Goal: Task Accomplishment & Management: Complete application form

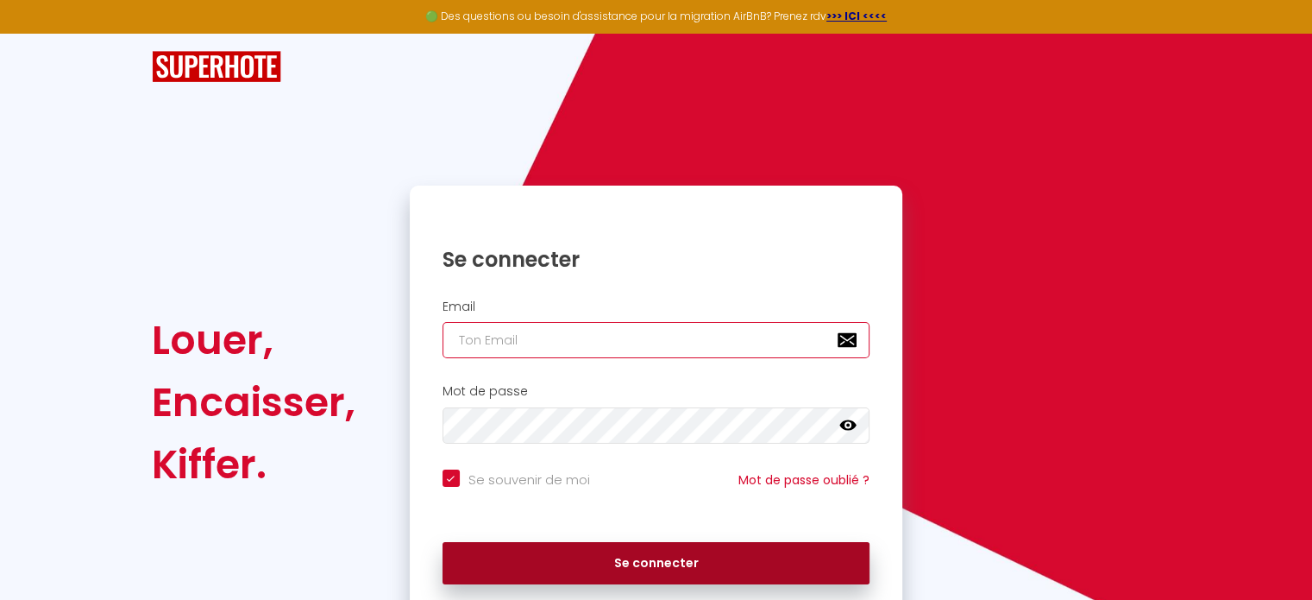
type input "[EMAIL_ADDRESS][DOMAIN_NAME]"
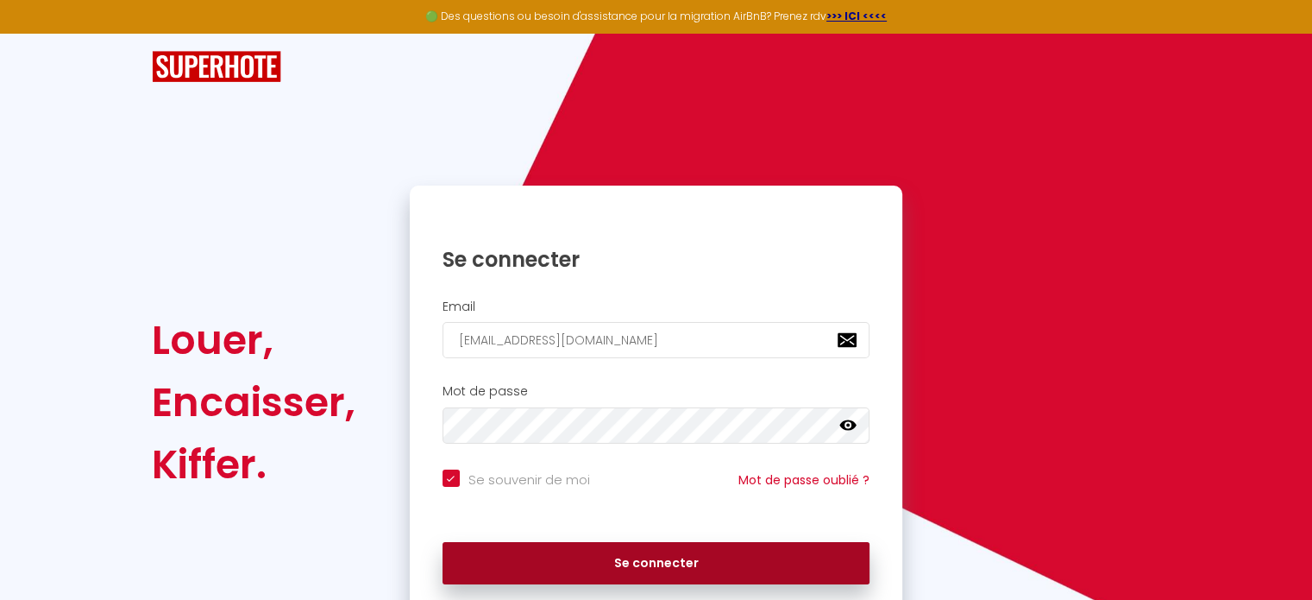
click at [660, 567] on button "Se connecter" at bounding box center [657, 563] width 428 height 43
checkbox input "true"
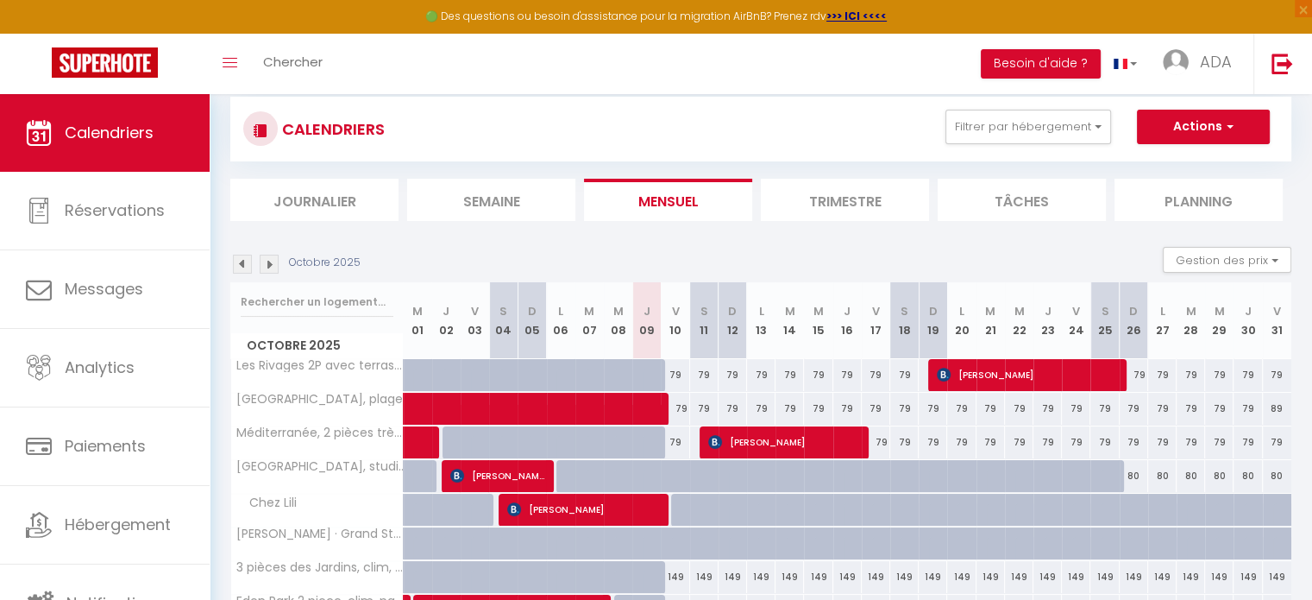
scroll to position [35, 0]
click at [1183, 205] on li "Planning" at bounding box center [1199, 200] width 168 height 42
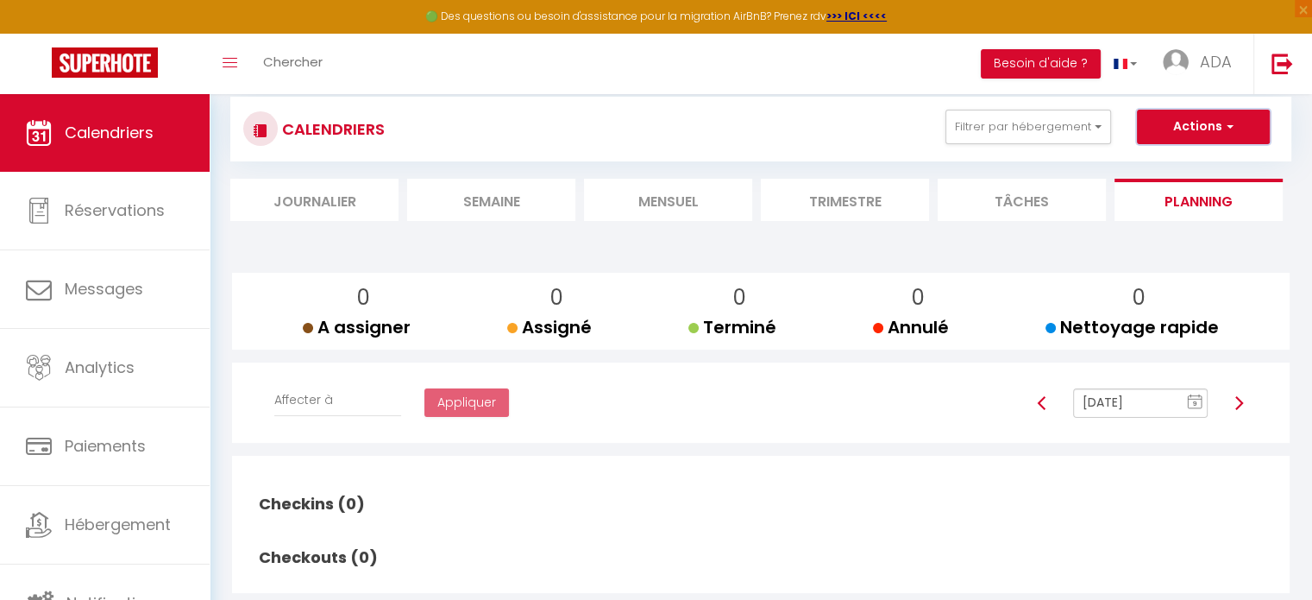
click at [1184, 130] on button "Actions" at bounding box center [1203, 127] width 133 height 35
click at [1180, 161] on link "Nouvelle réservation" at bounding box center [1185, 167] width 150 height 26
select select
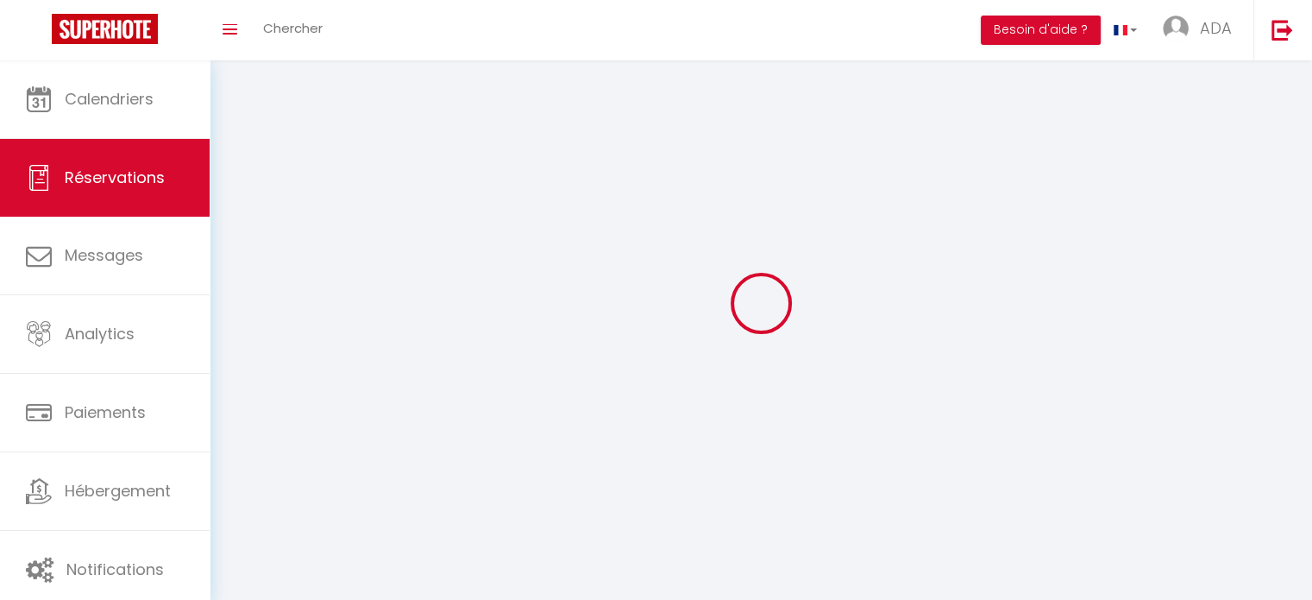
select select
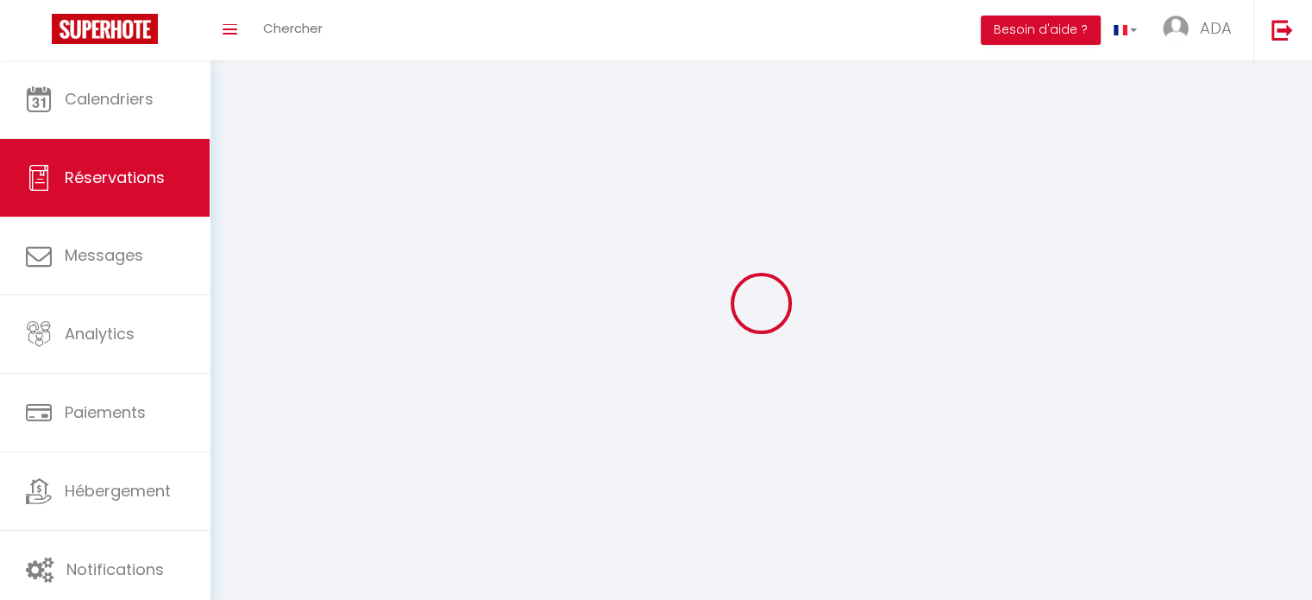
select select
checkbox input "false"
select select
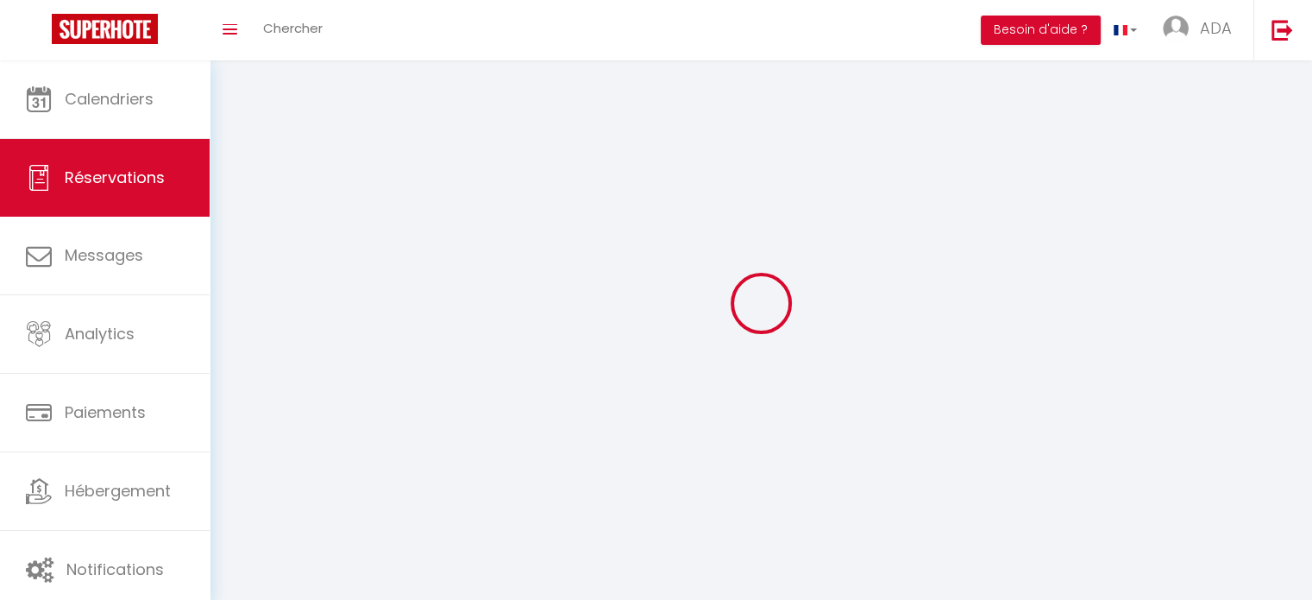
select select
checkbox input "false"
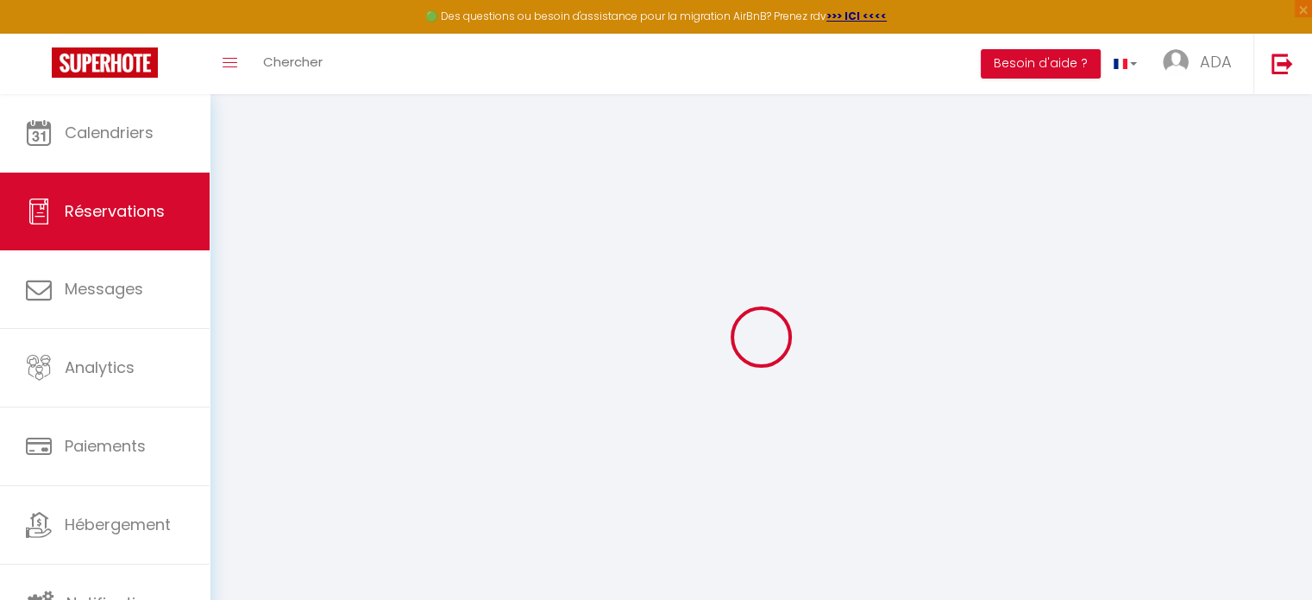
select select
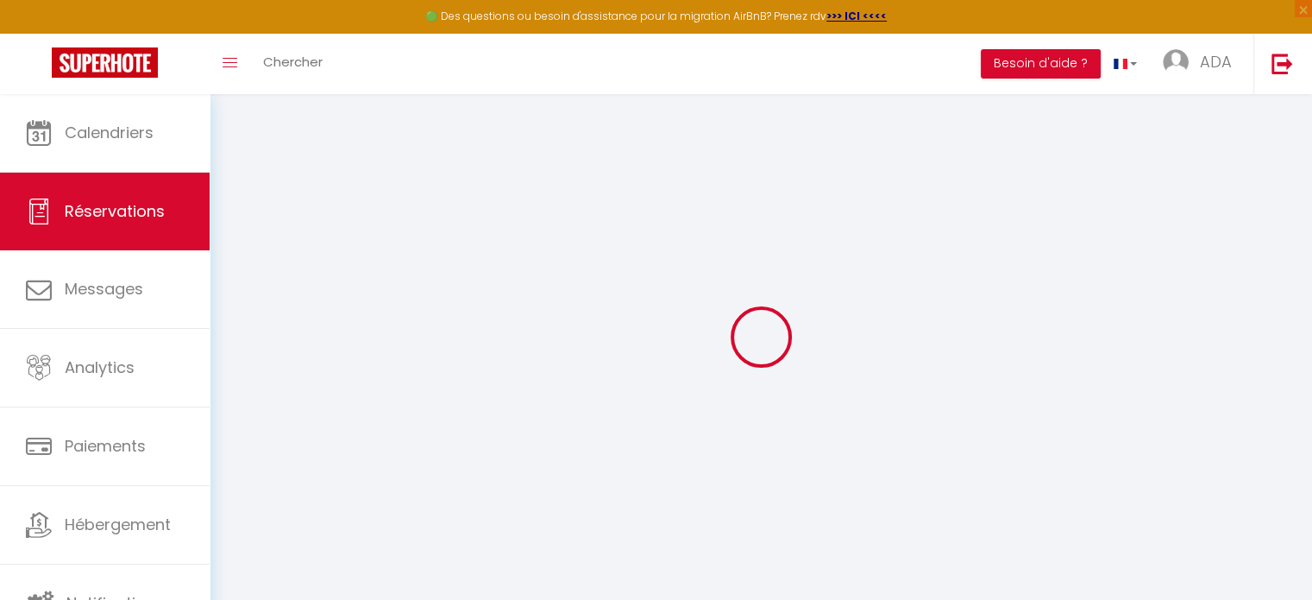
select select
checkbox input "false"
select select
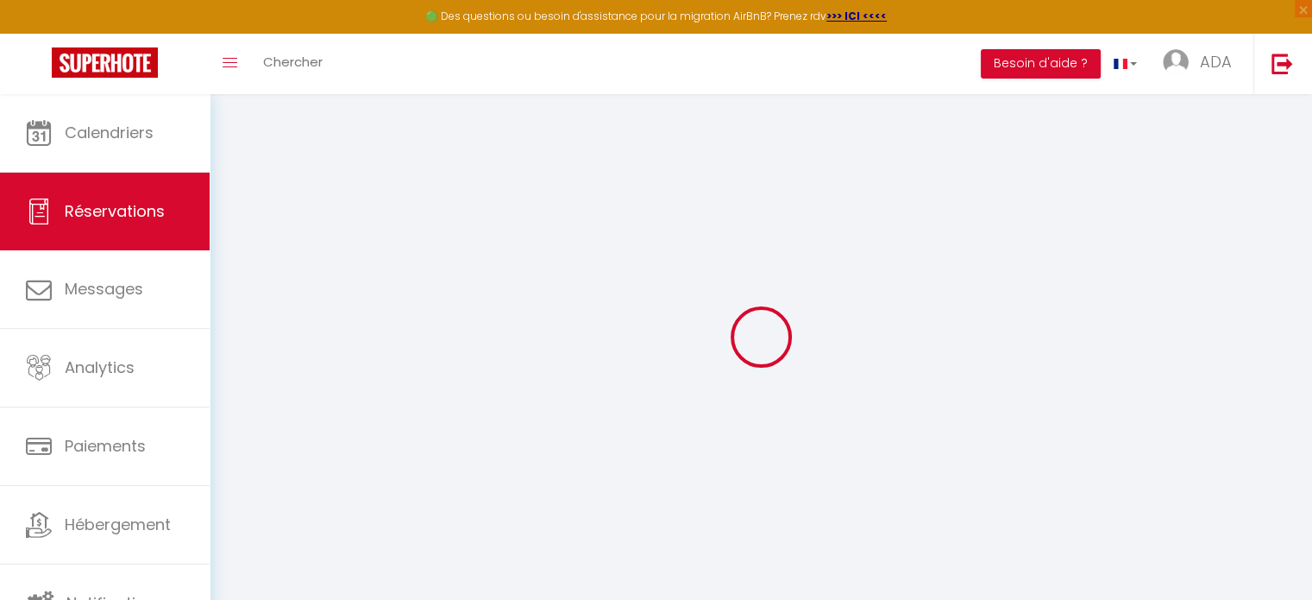
select select
checkbox input "false"
select select
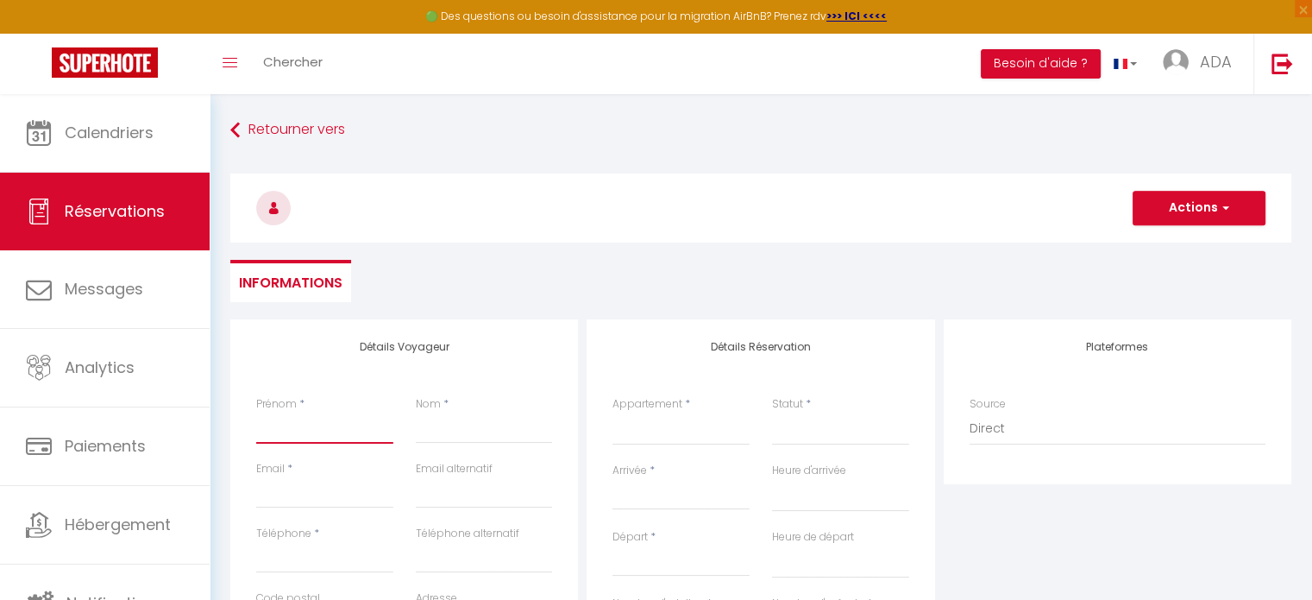
click at [299, 431] on input "Prénom" at bounding box center [324, 427] width 137 height 31
type input "S"
select select
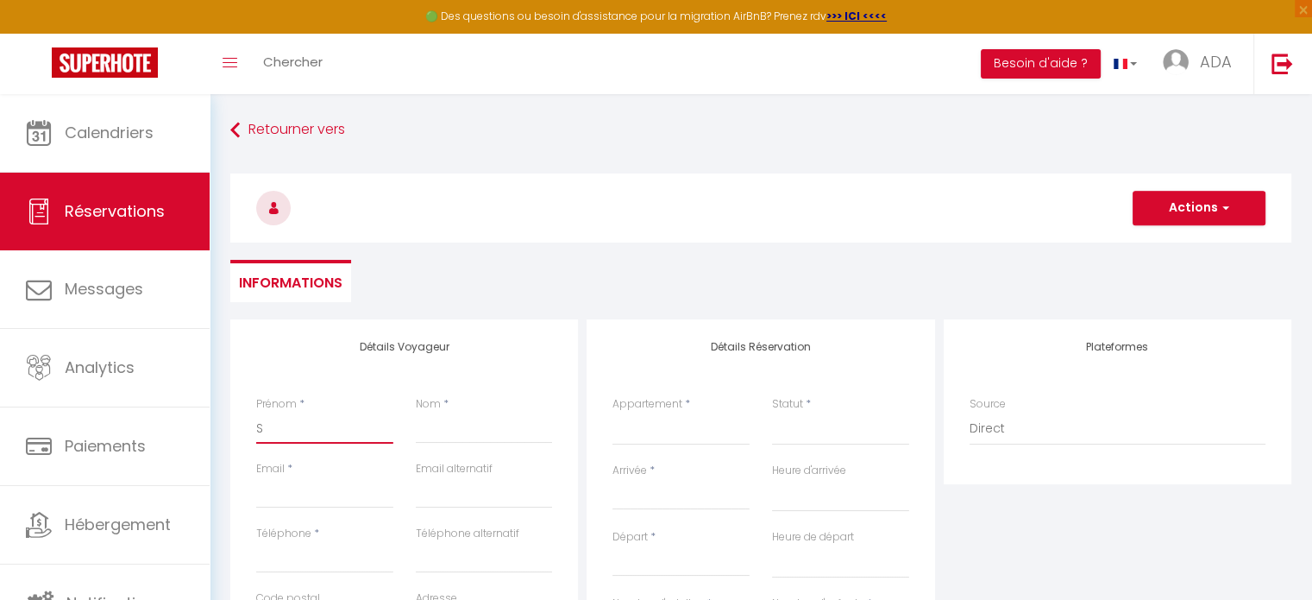
select select
checkbox input "false"
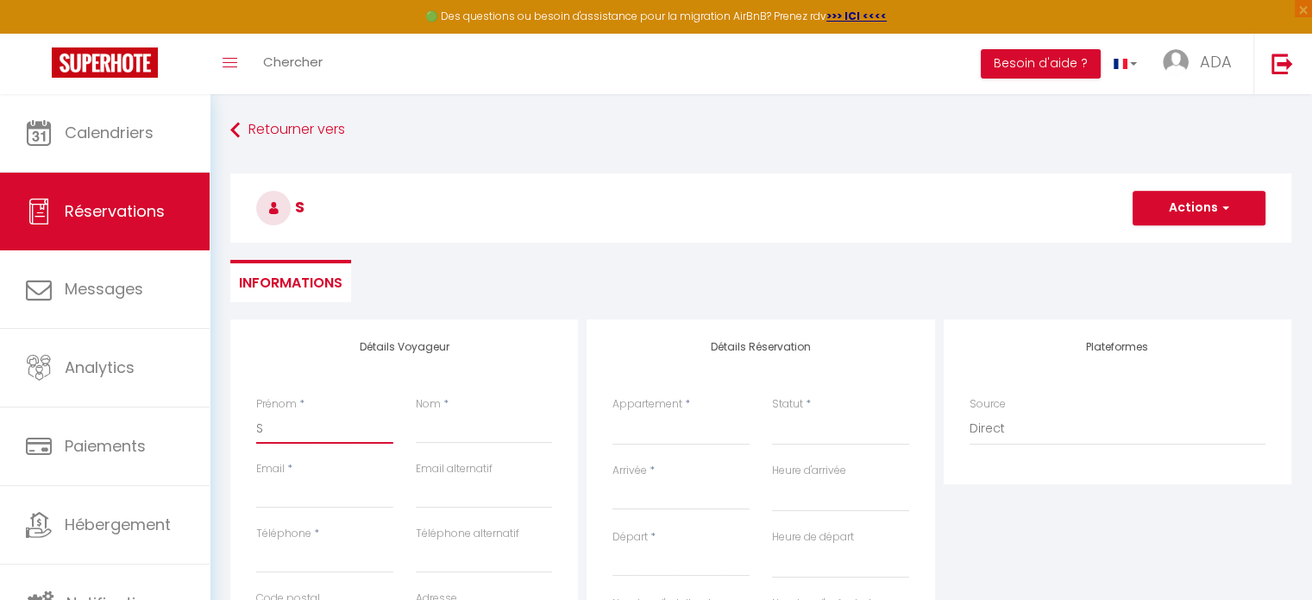
type input "ST"
select select
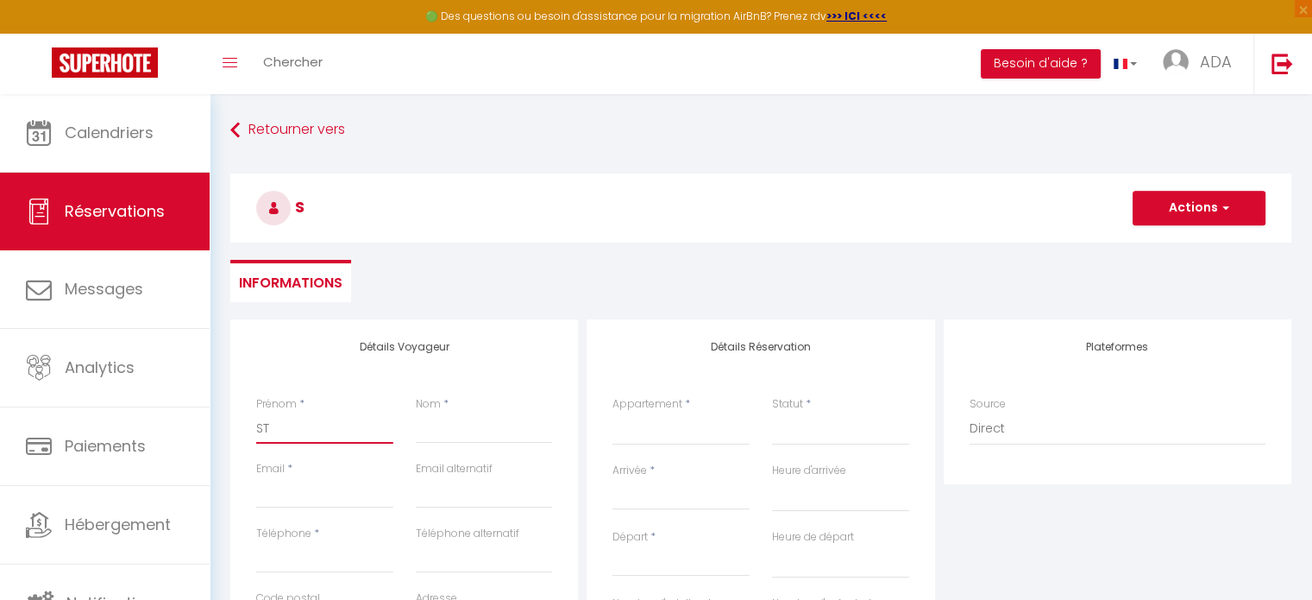
select select
checkbox input "false"
type input "STA"
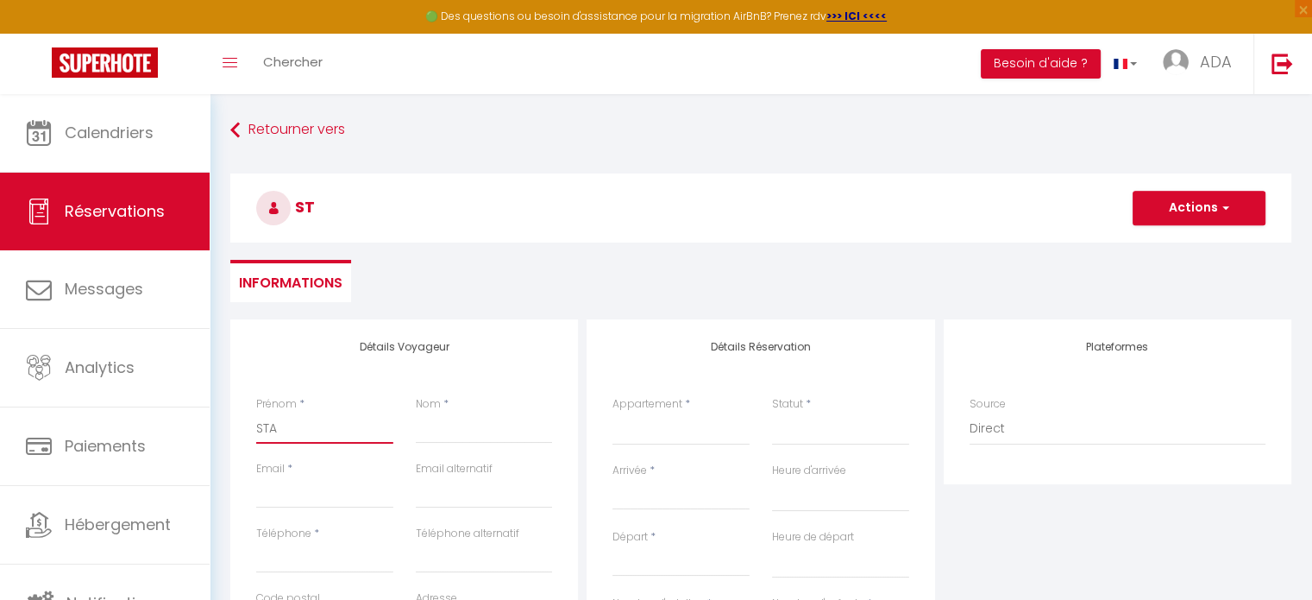
select select
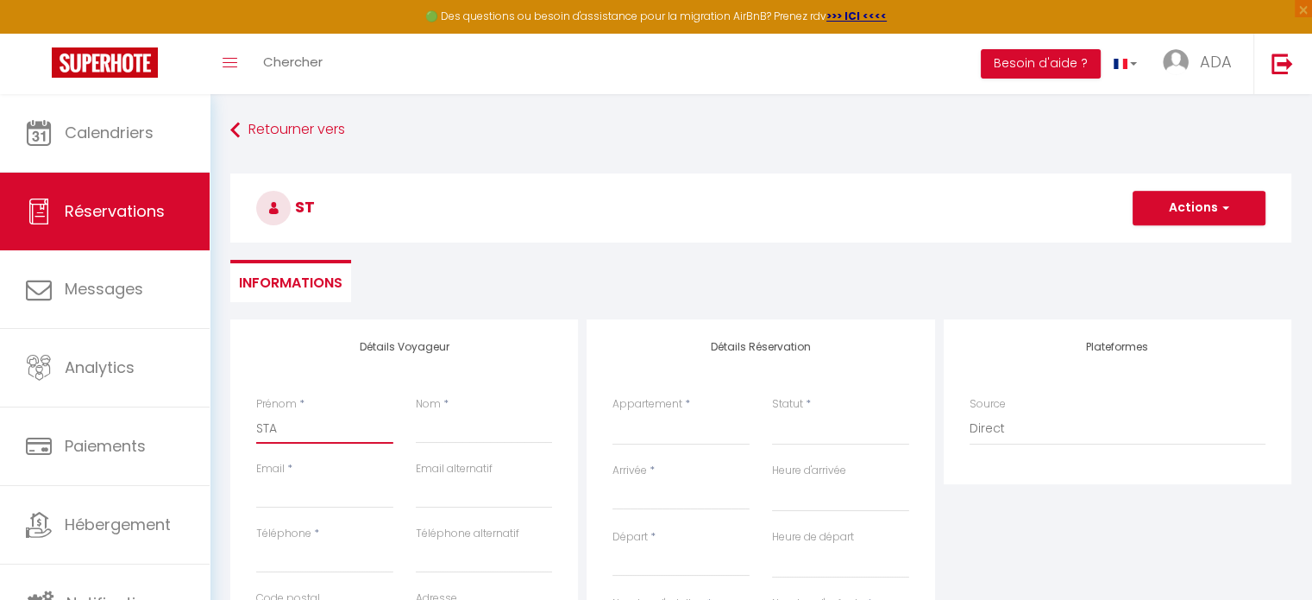
select select
checkbox input "false"
type input "STAP"
select select
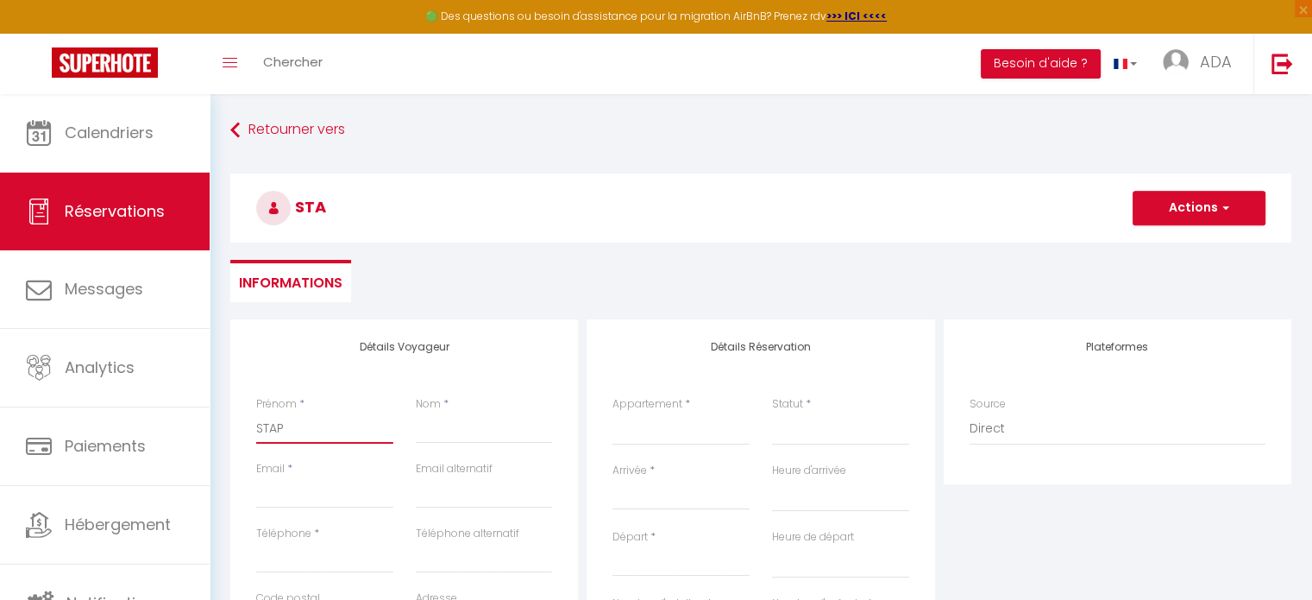
select select
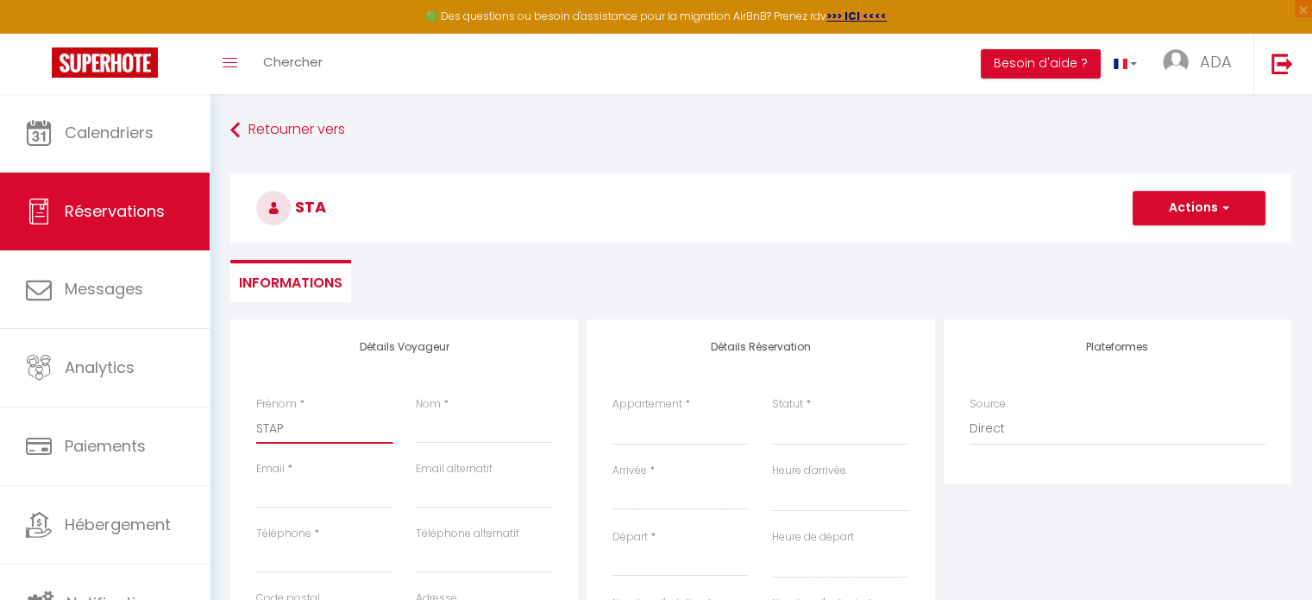
select select
checkbox input "false"
type input "STAPH"
select select
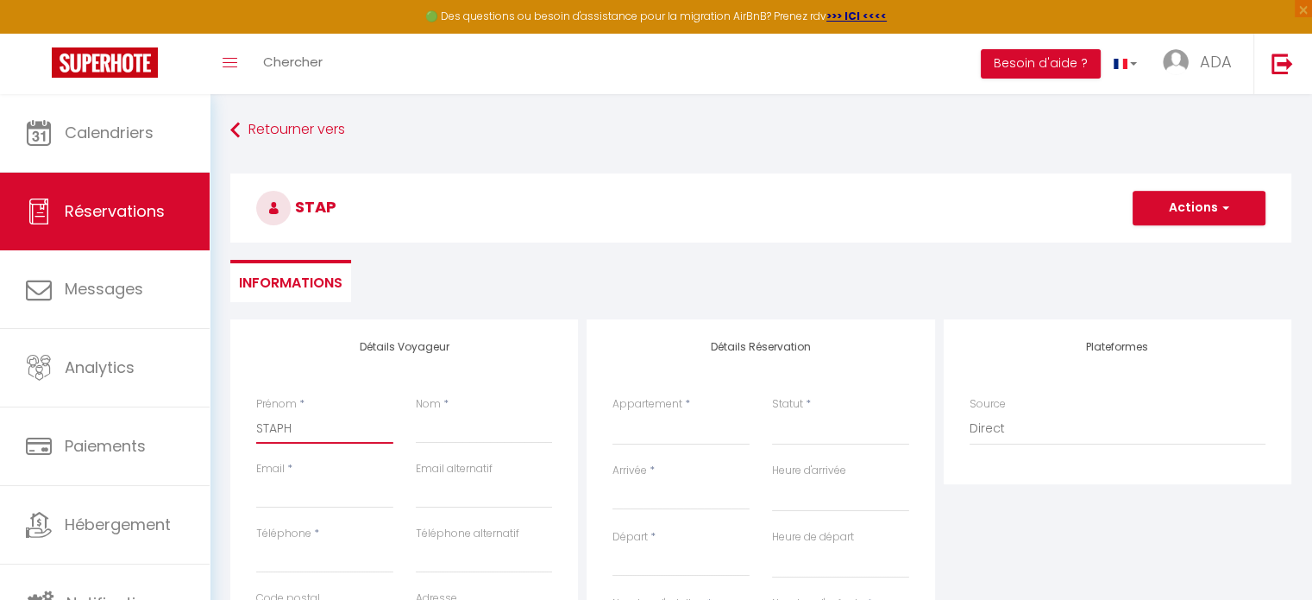
select select
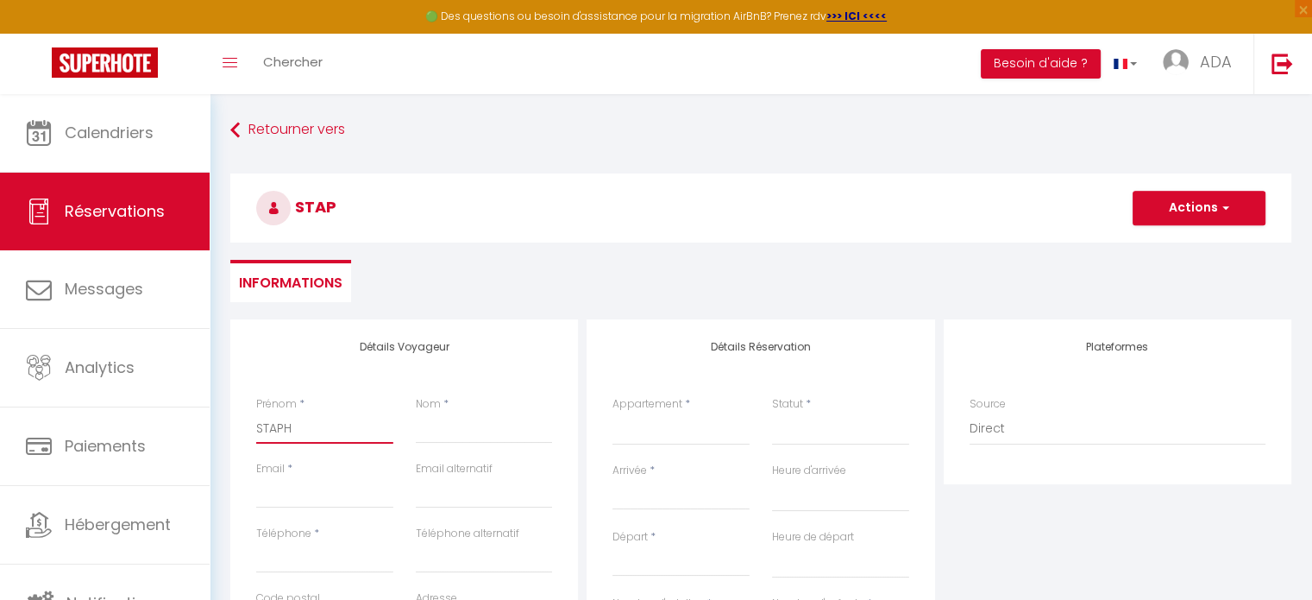
checkbox input "false"
type input "STAPHA"
select select
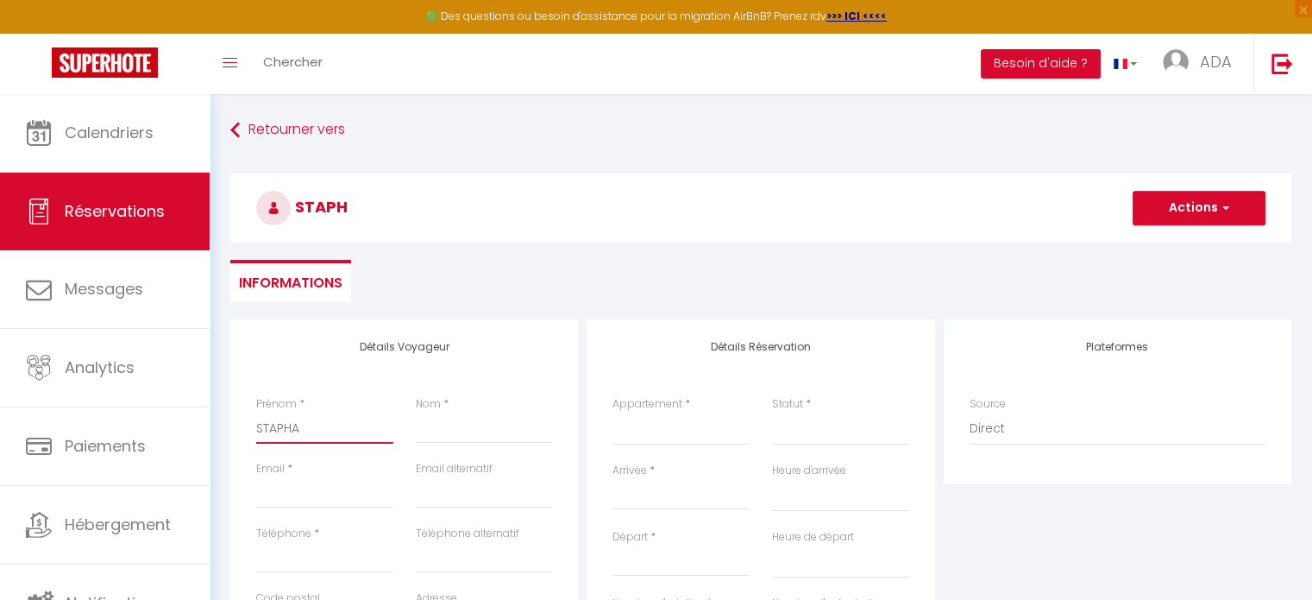
select select
checkbox input "false"
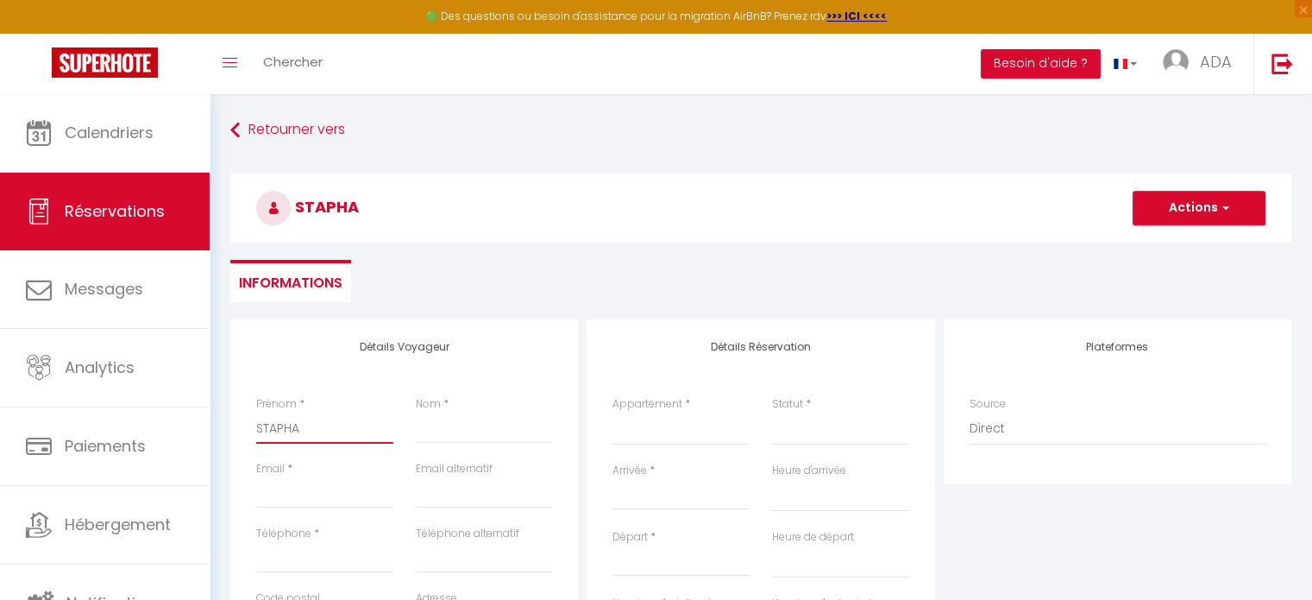
type input "STAPHAN"
select select
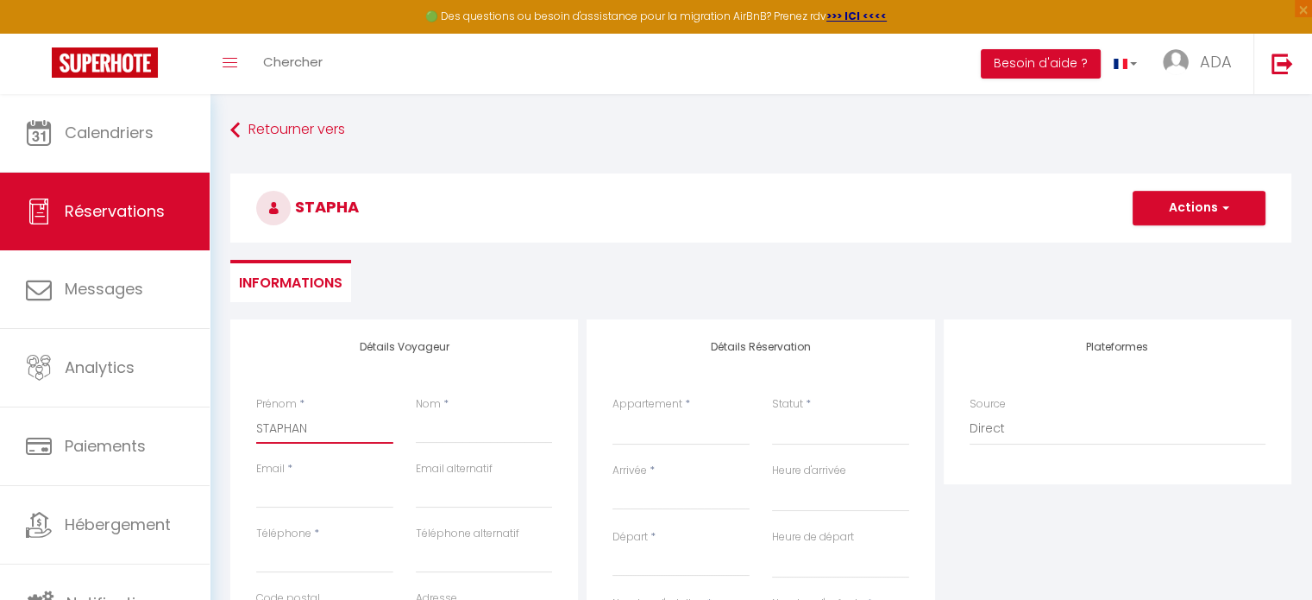
select select
checkbox input "false"
type input "STAPHANI"
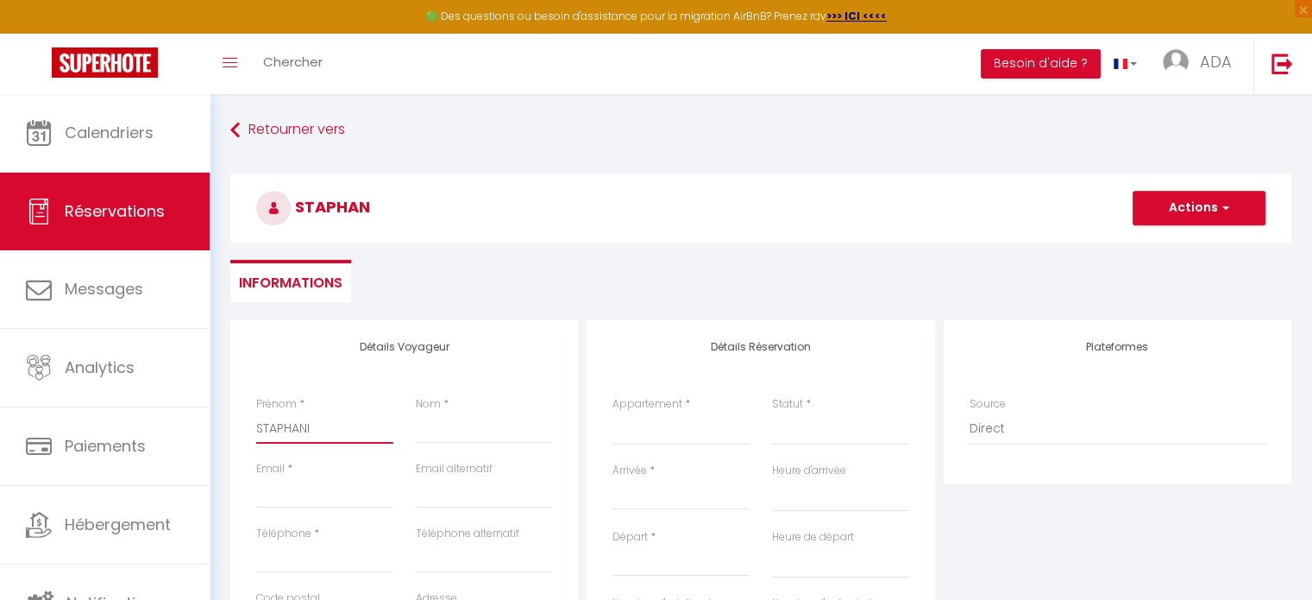
select select
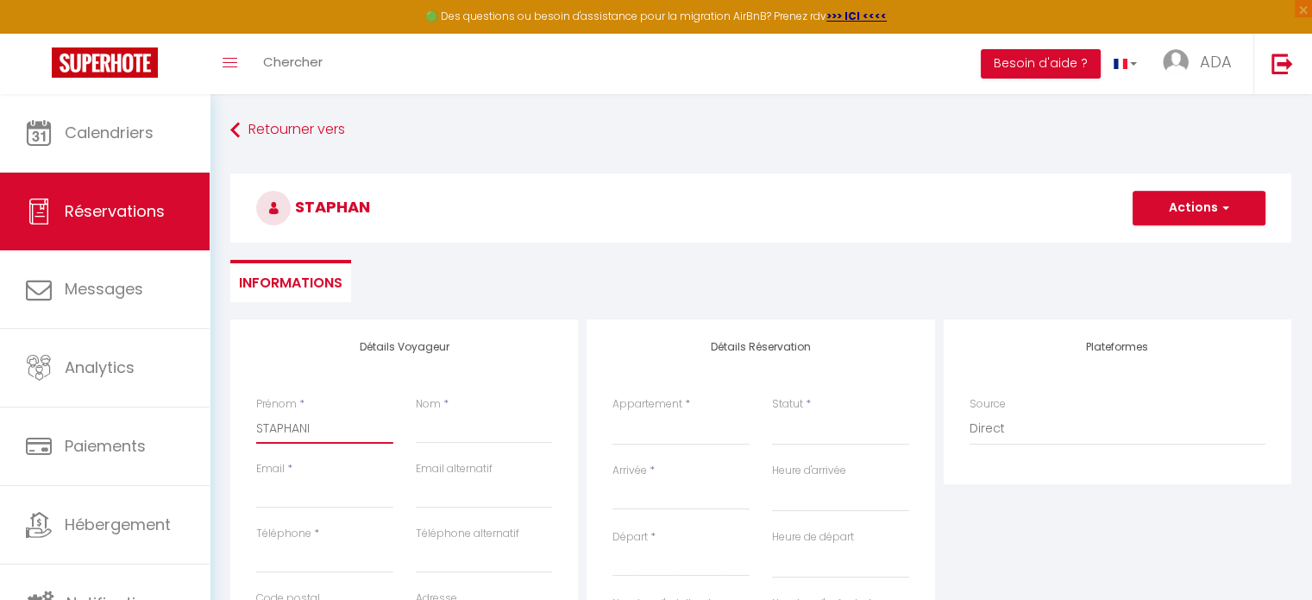
select select
checkbox input "false"
type input "STAPHANIE"
select select
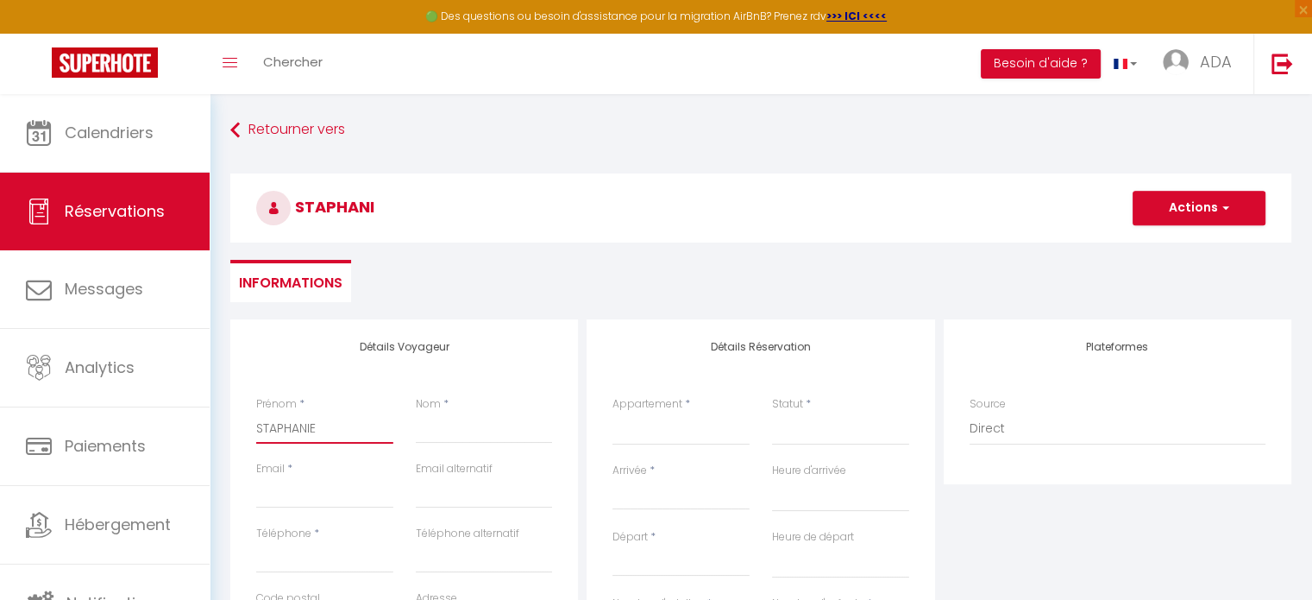
select select
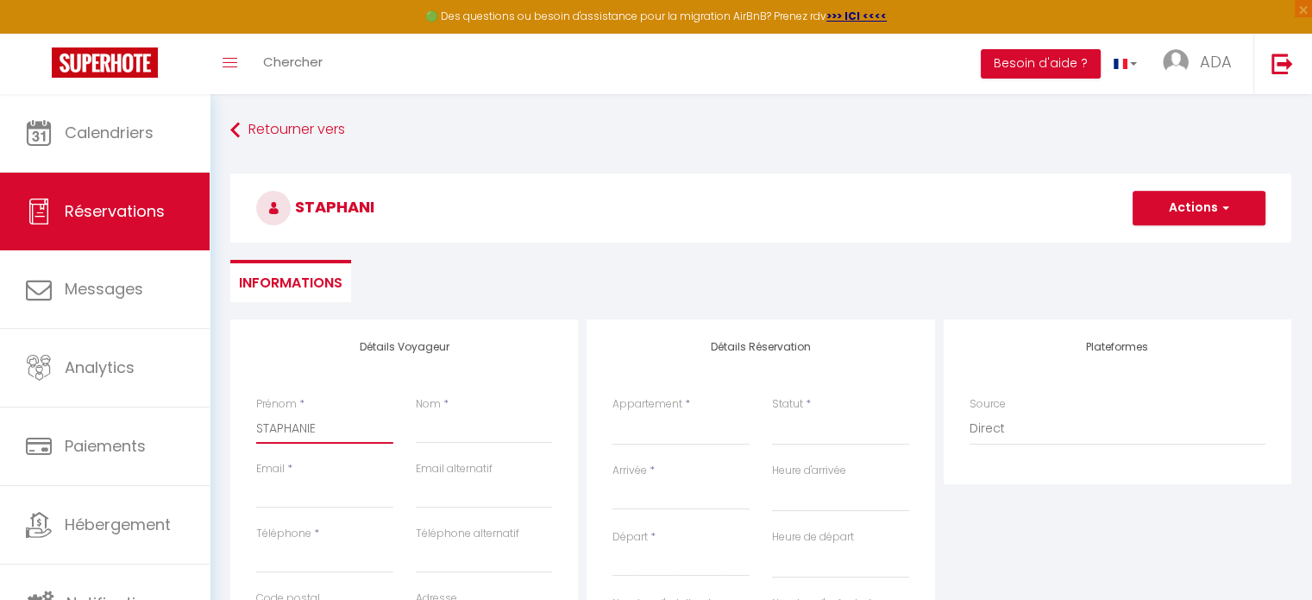
select select
checkbox input "false"
type input "STAPHANIE"
select select
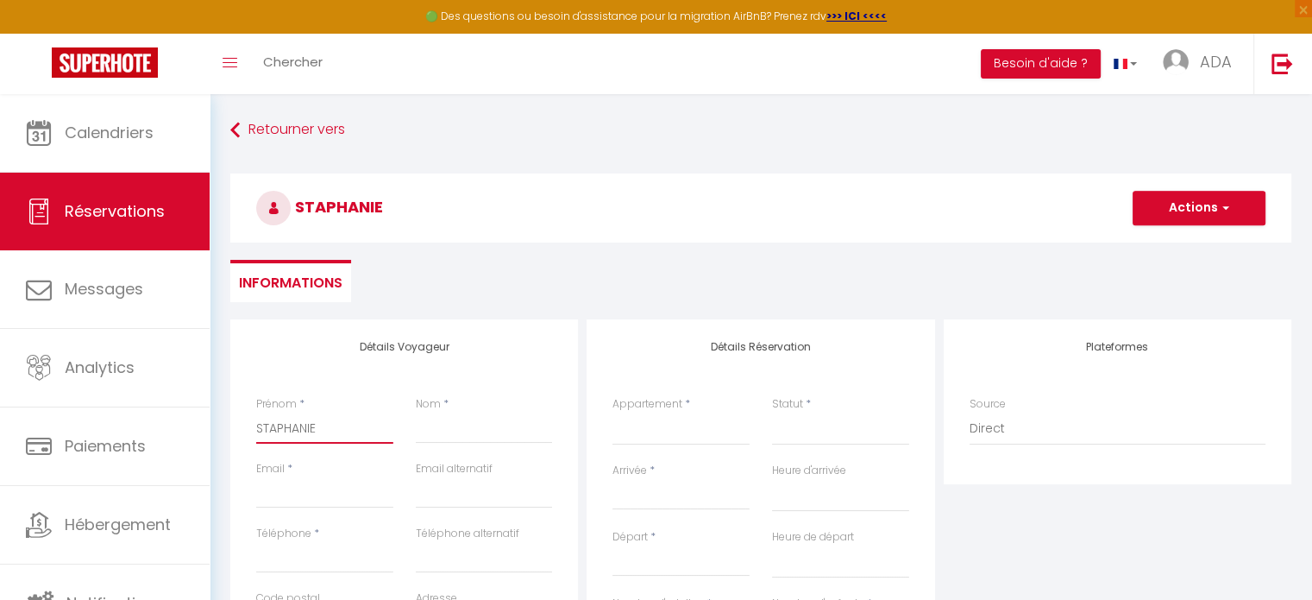
select select
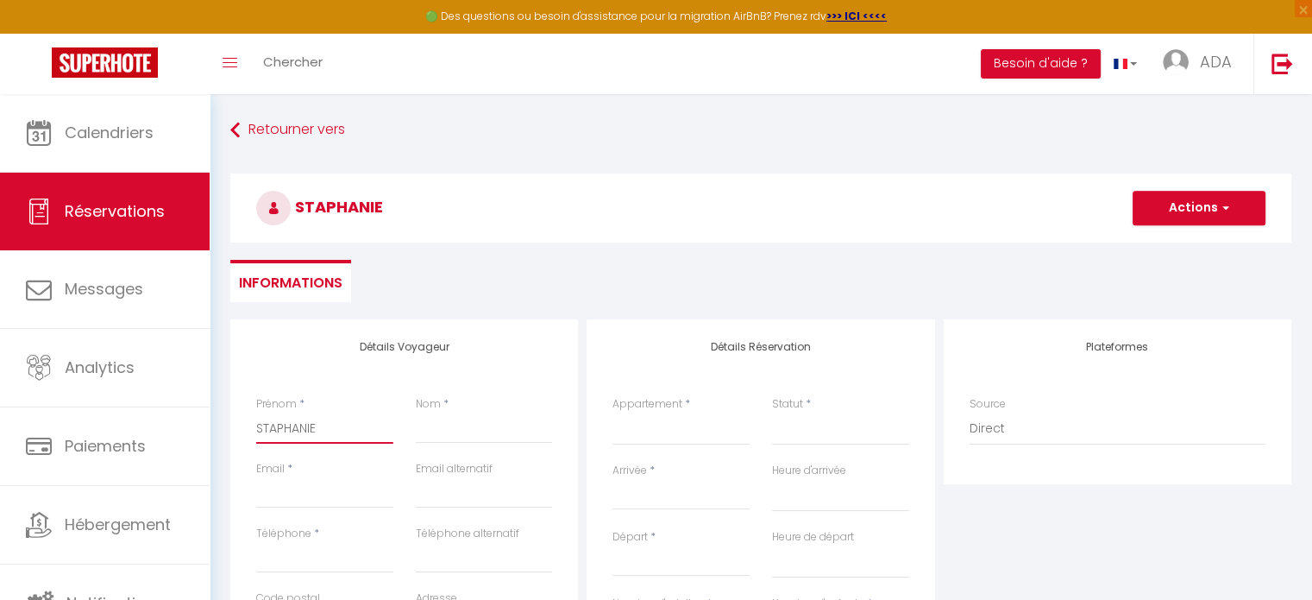
checkbox input "false"
type input "STAPHANIE"
type input "M"
select select
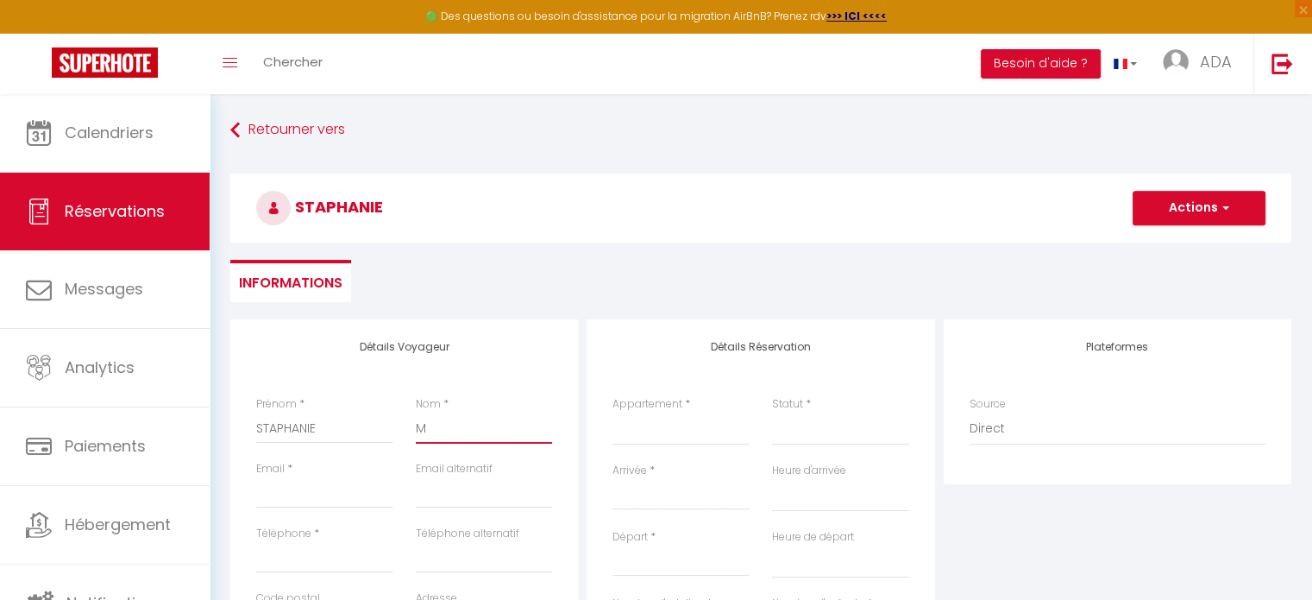
select select
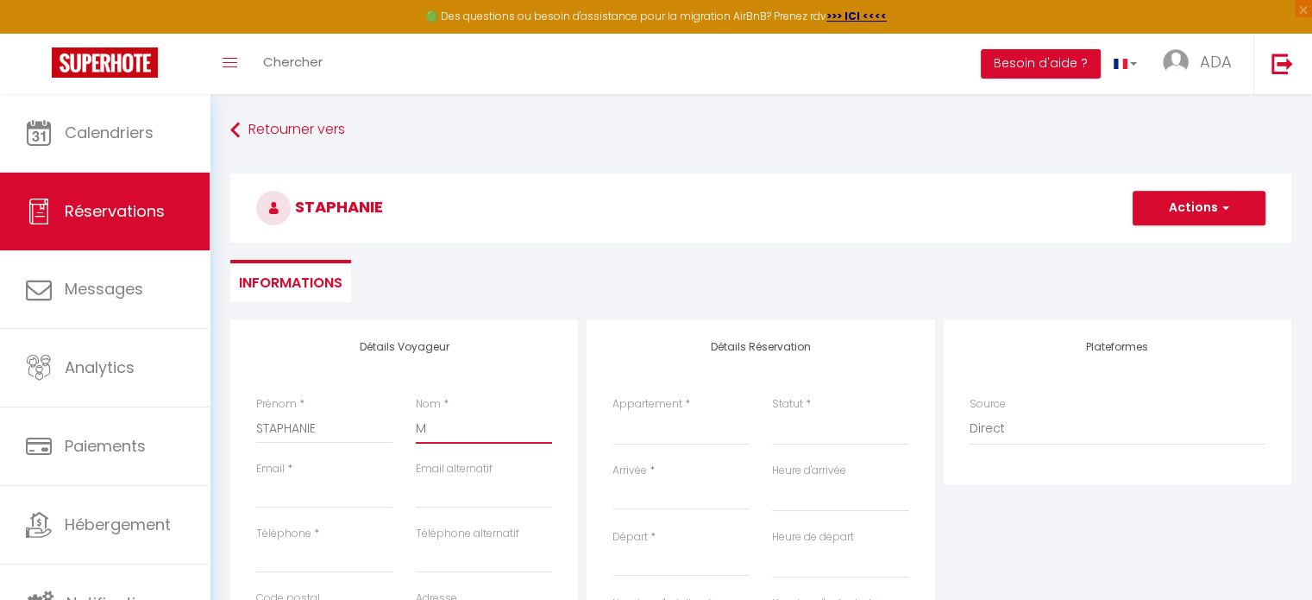
checkbox input "false"
type input "ME"
select select
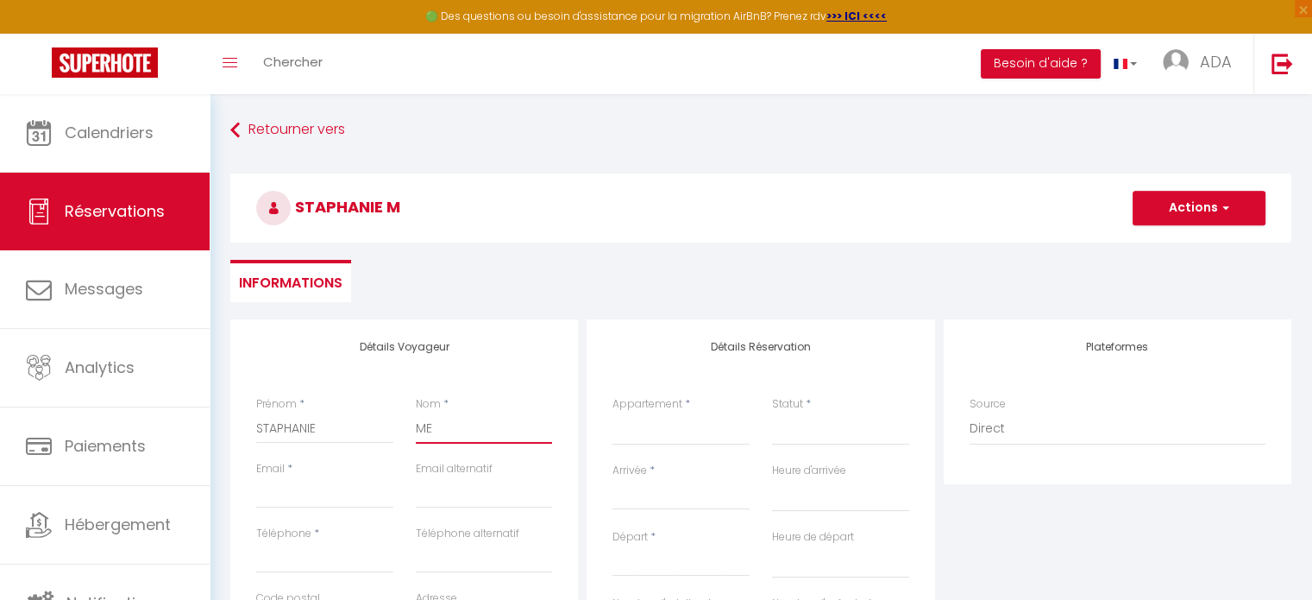
select select
checkbox input "false"
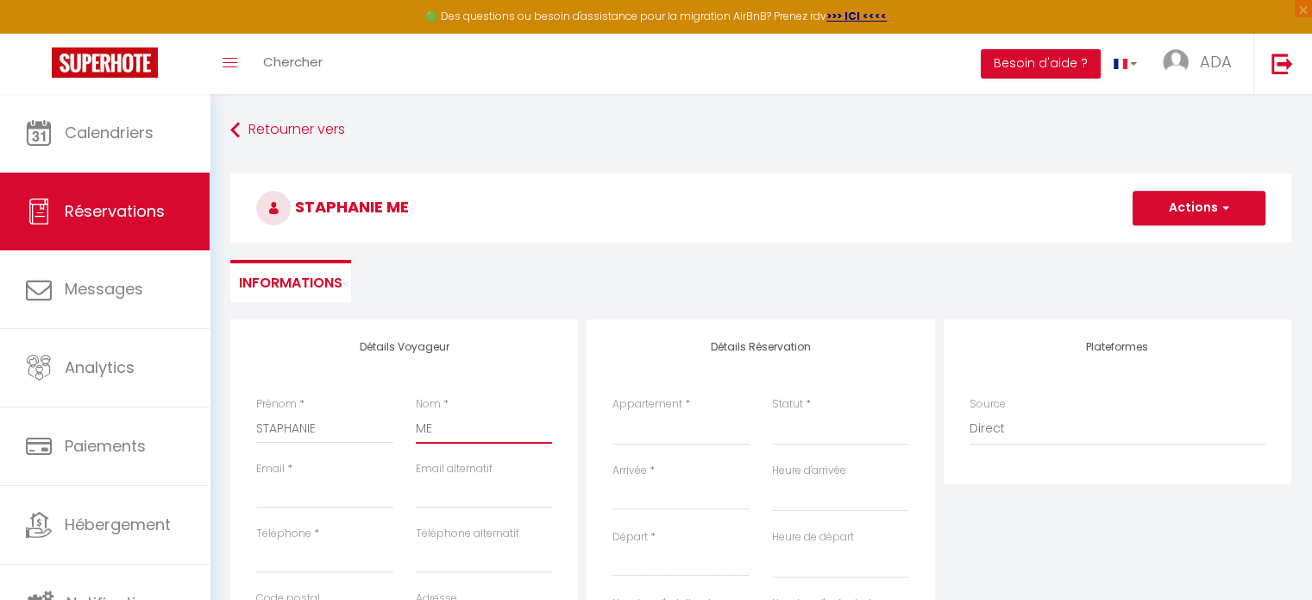
type input "MEI"
select select
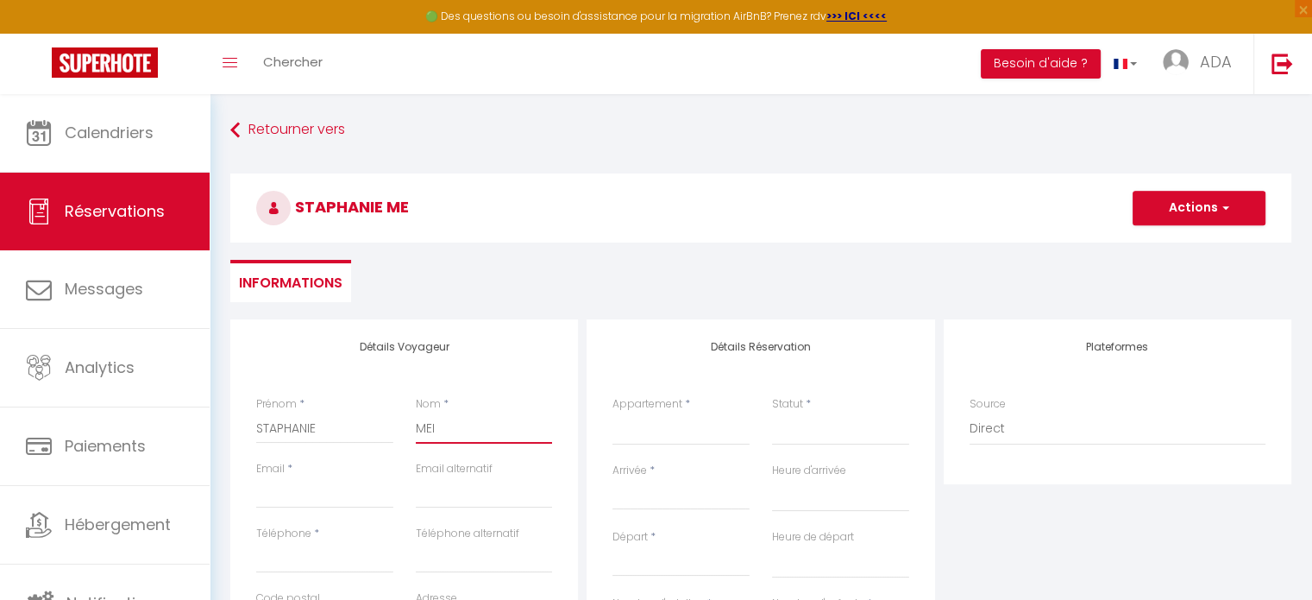
select select
checkbox input "false"
type input "MEIS"
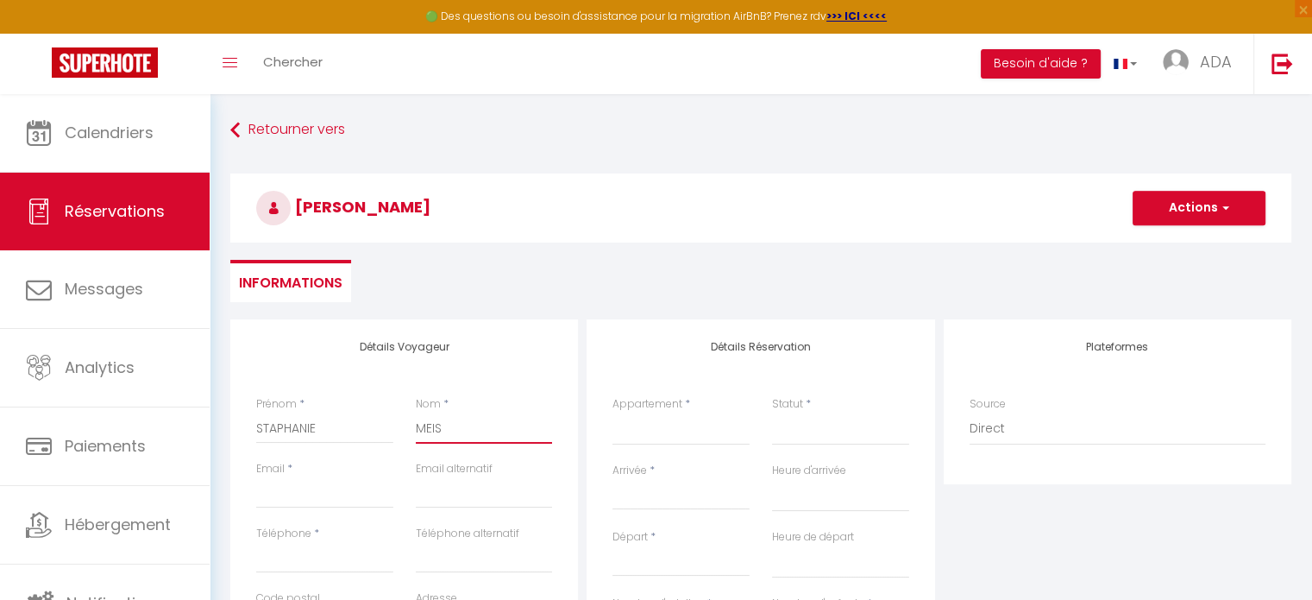
select select
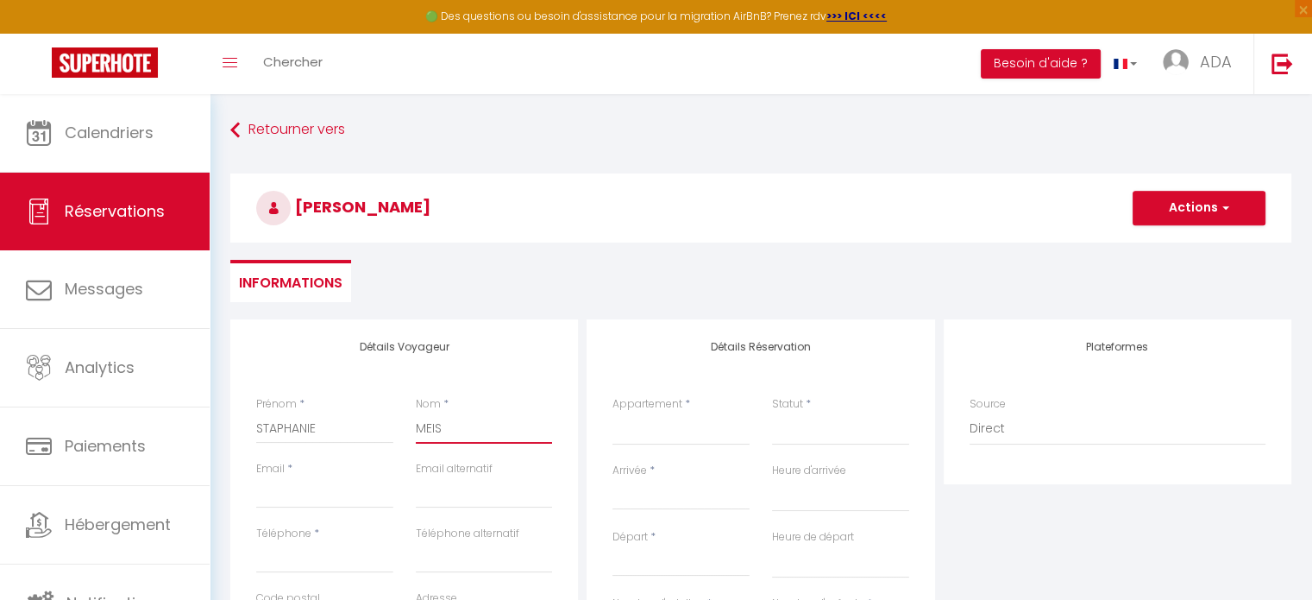
select select
checkbox input "false"
type input "MEISE"
select select
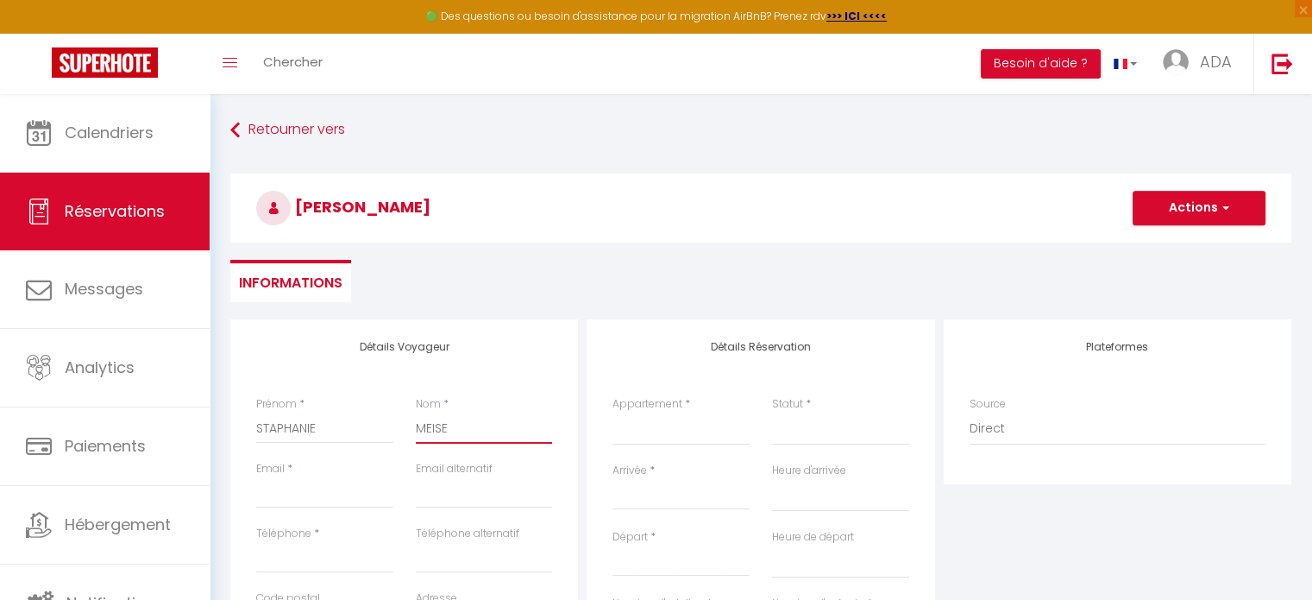
select select
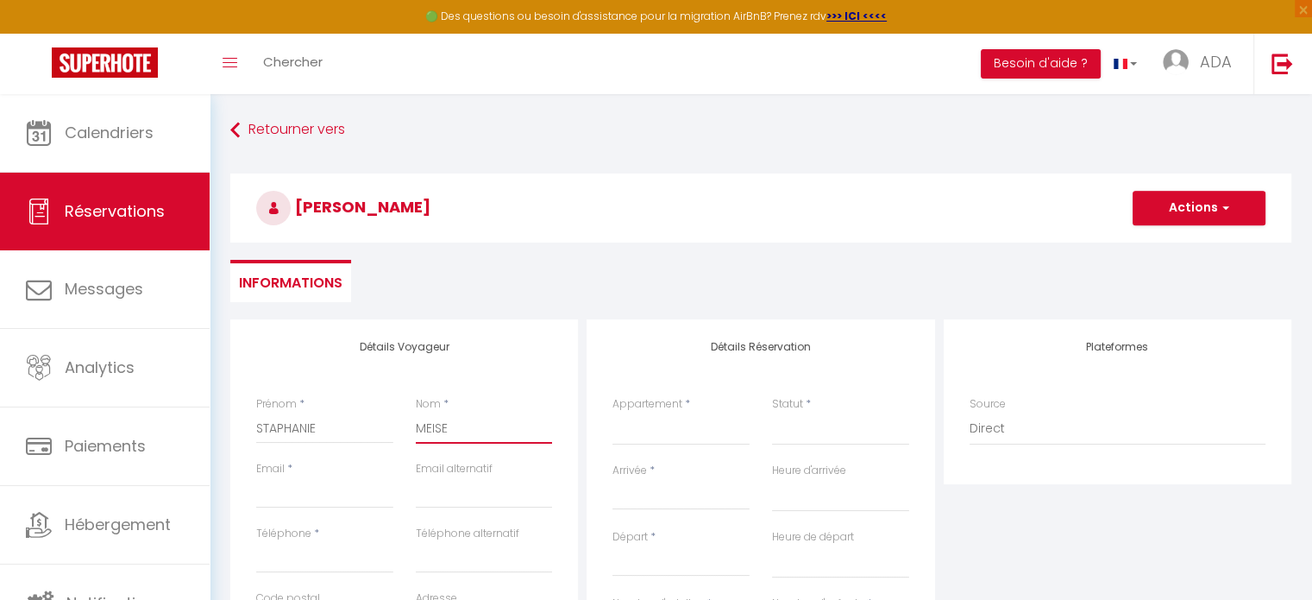
select select
checkbox input "false"
type input "MEISER"
select select
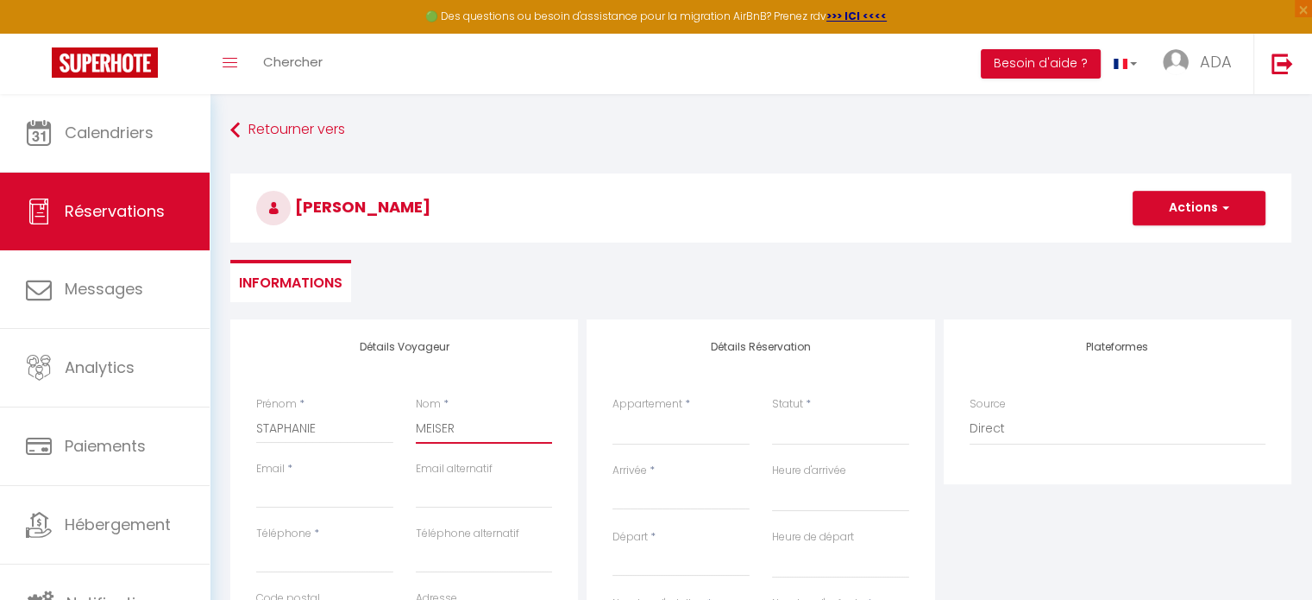
select select
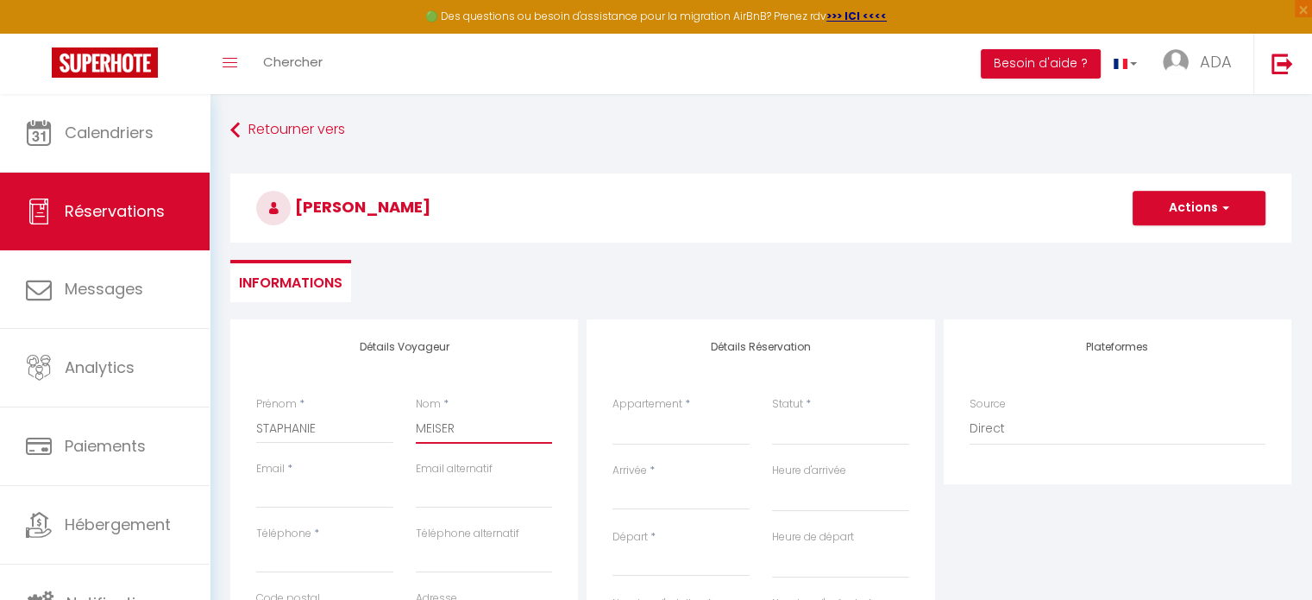
checkbox input "false"
type input "MEISER"
select select
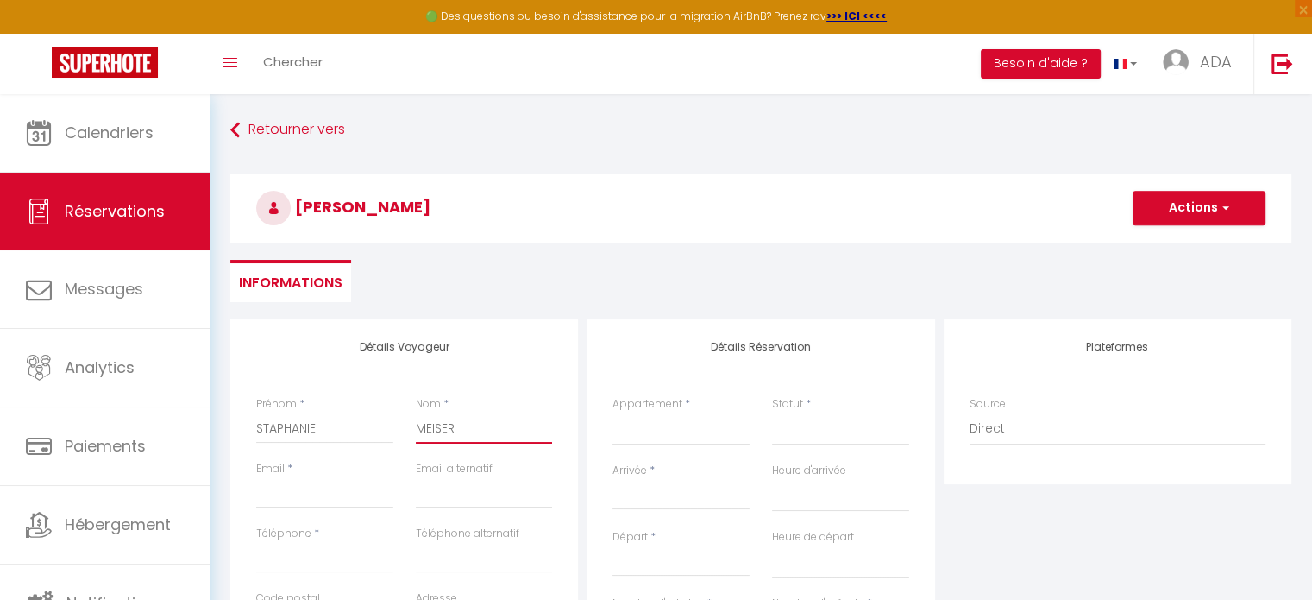
select select
checkbox input "false"
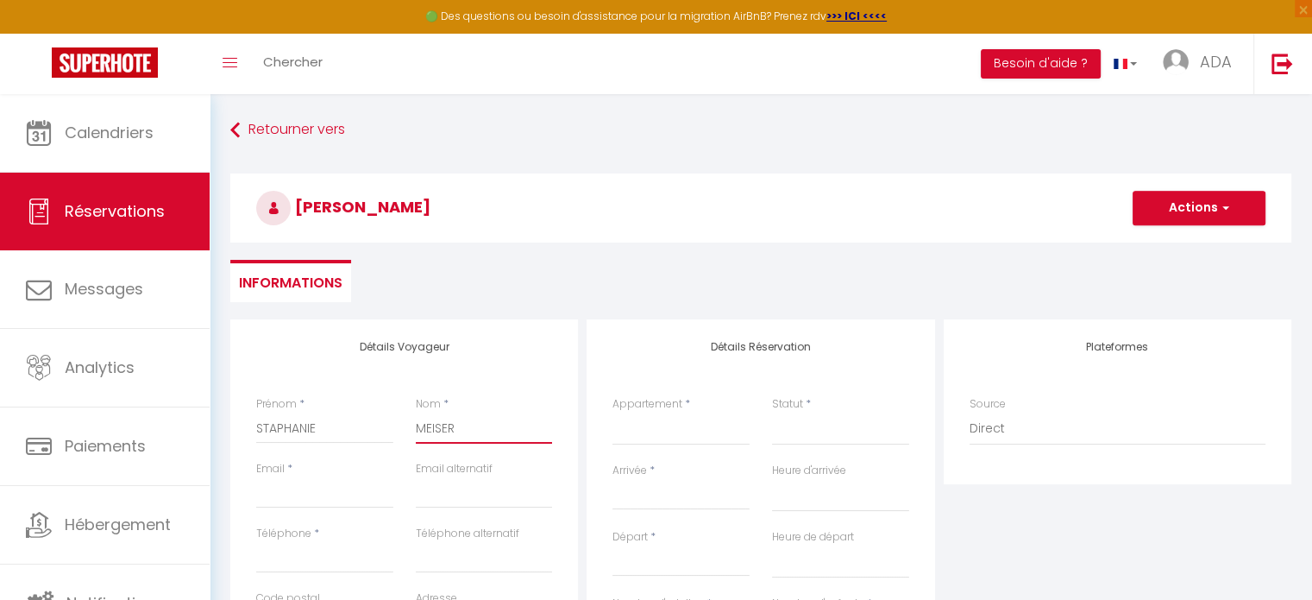
type input "MEISER"
click at [280, 490] on input "Email client" at bounding box center [324, 492] width 137 height 31
type input "w"
select select
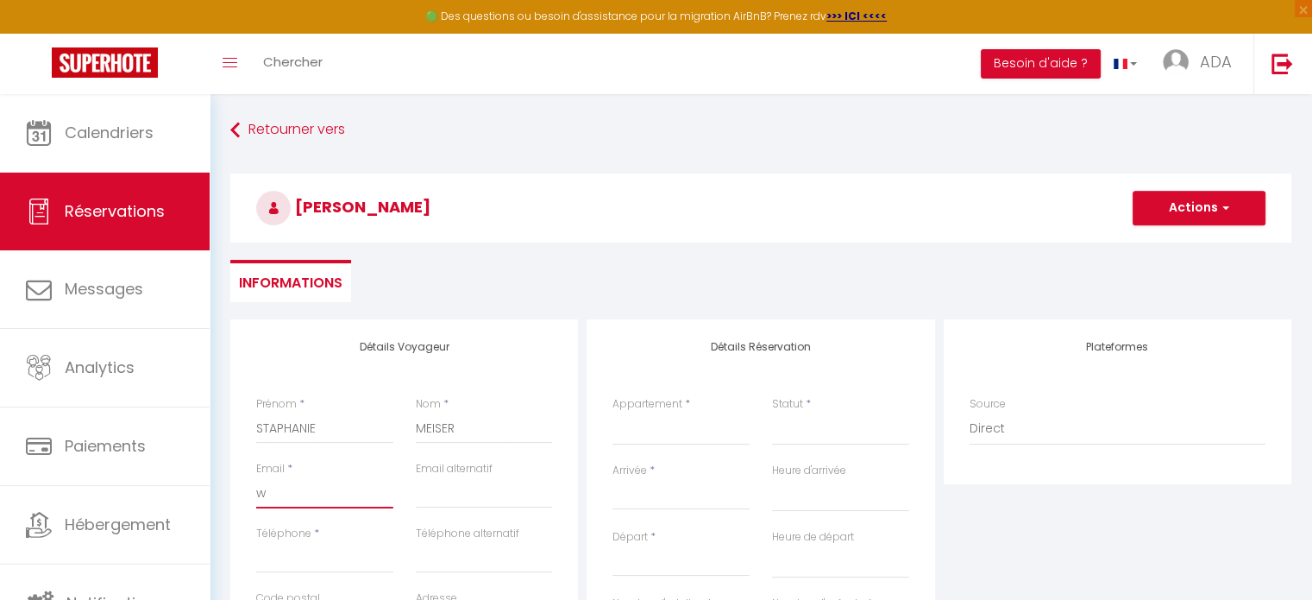
select select
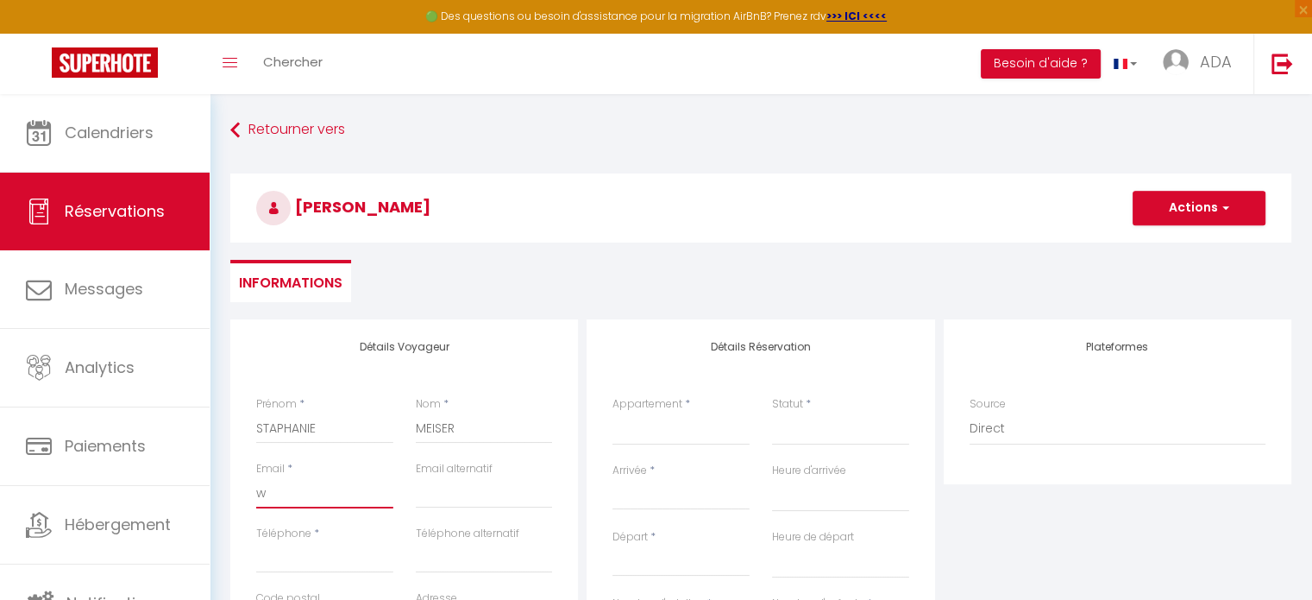
checkbox input "false"
click at [496, 483] on input "email" at bounding box center [484, 492] width 137 height 31
click at [331, 564] on input "Téléphone" at bounding box center [324, 557] width 137 height 31
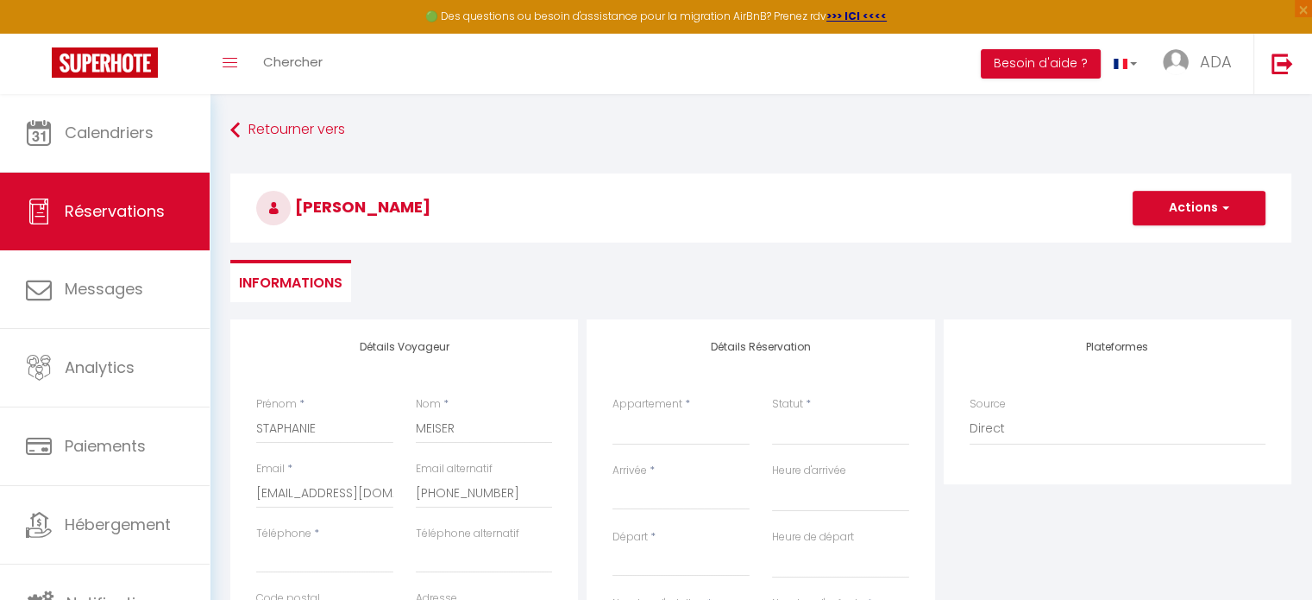
drag, startPoint x: 523, startPoint y: 494, endPoint x: 405, endPoint y: 488, distance: 118.4
click at [405, 488] on div "Email alternatif [PHONE_NUMBER]" at bounding box center [485, 493] width 160 height 65
click at [266, 555] on input "Téléphone" at bounding box center [324, 557] width 137 height 31
paste input "[PHONE_NUMBER]"
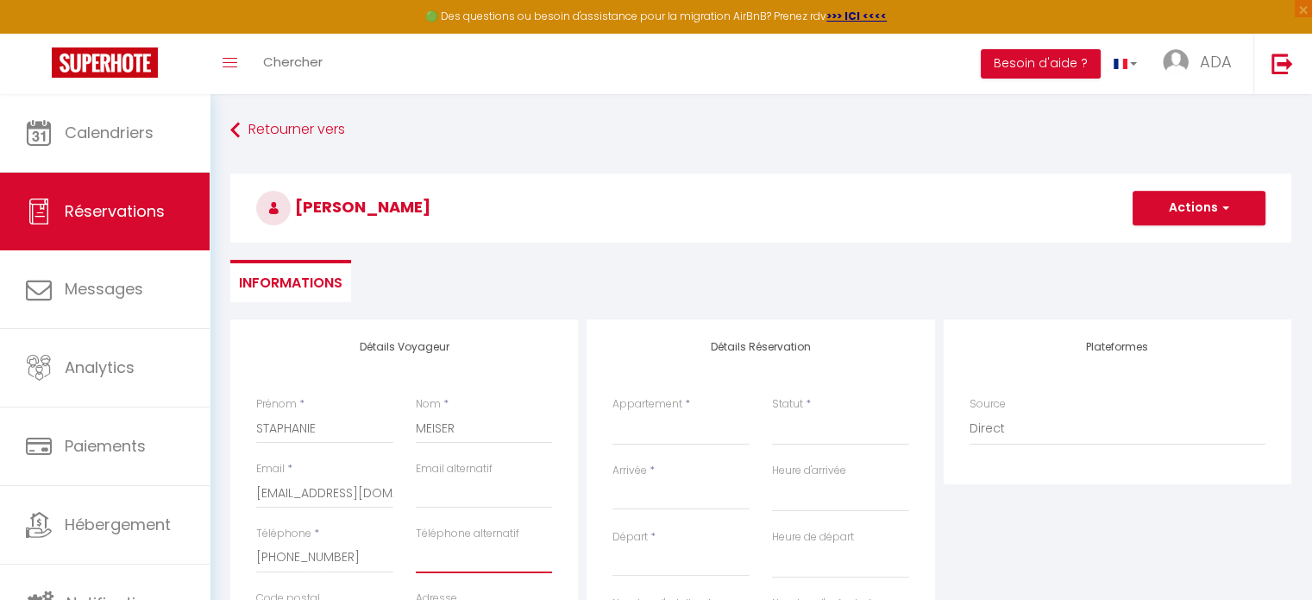
click at [464, 563] on input "Téléphone alternatif" at bounding box center [484, 557] width 137 height 31
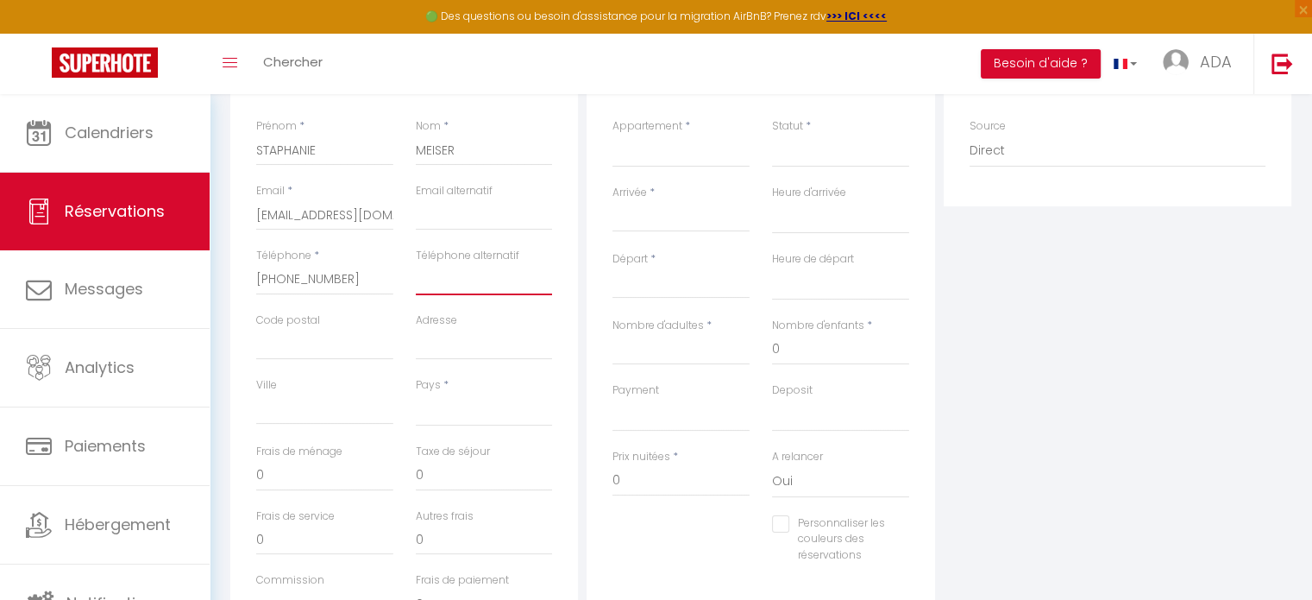
scroll to position [279, 0]
click at [308, 280] on input "[PHONE_NUMBER]" at bounding box center [324, 278] width 137 height 31
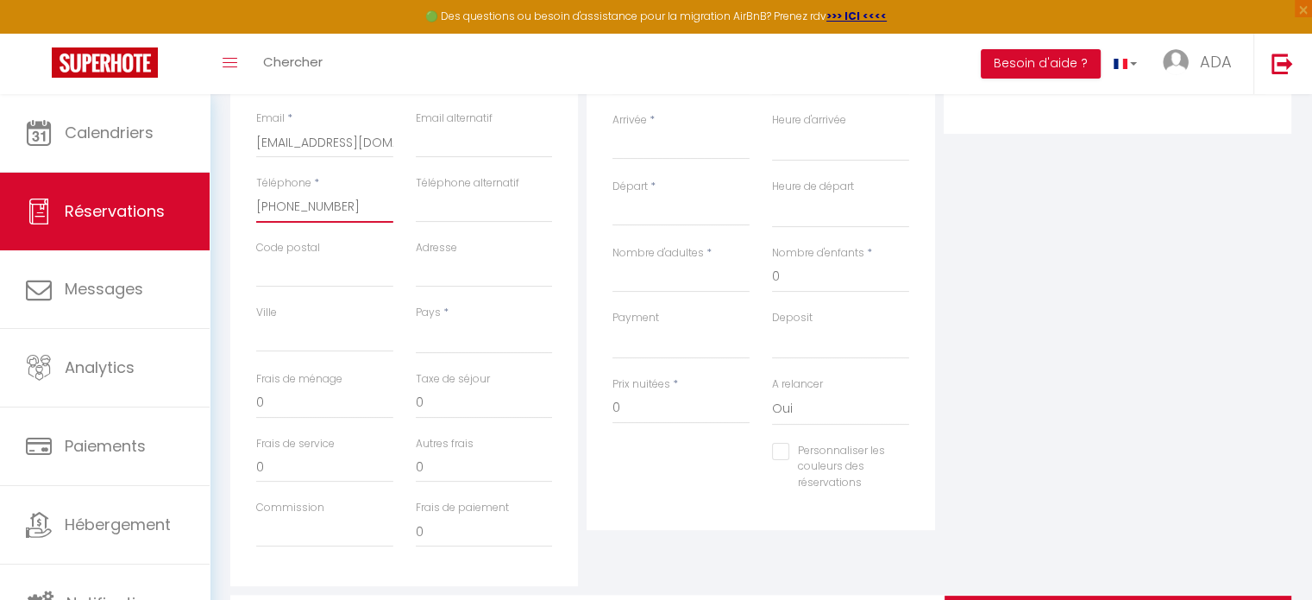
scroll to position [351, 0]
click at [427, 337] on select "[GEOGRAPHIC_DATA] [GEOGRAPHIC_DATA] [GEOGRAPHIC_DATA] [GEOGRAPHIC_DATA] [GEOGRA…" at bounding box center [484, 336] width 137 height 33
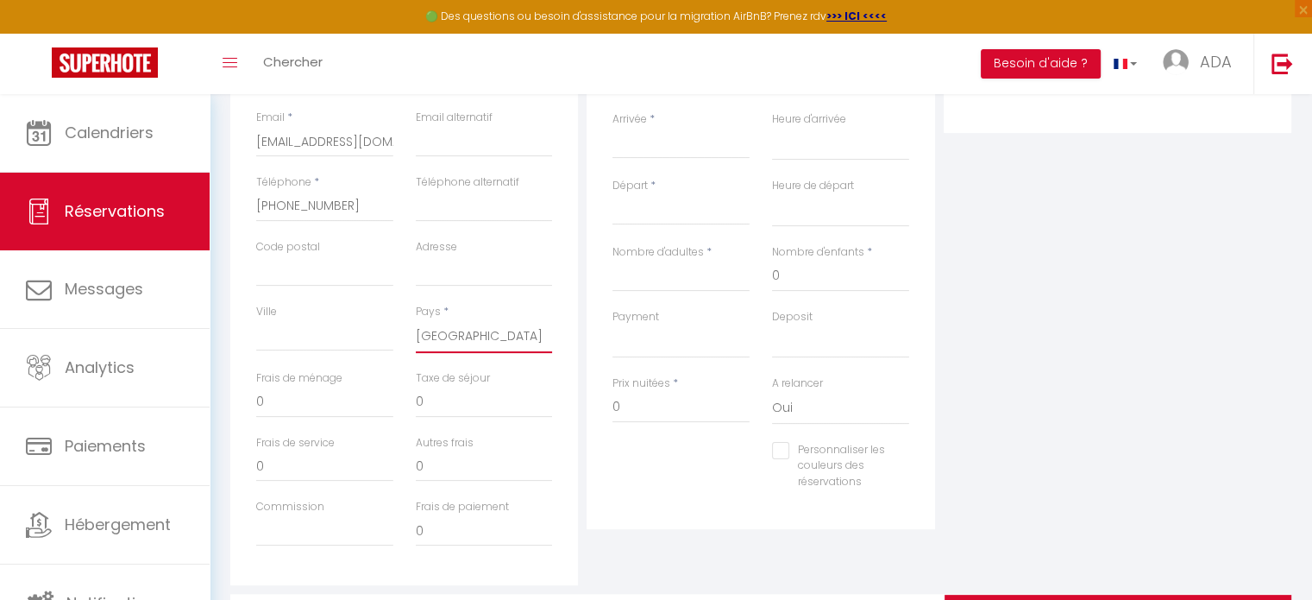
click at [416, 320] on select "[GEOGRAPHIC_DATA] [GEOGRAPHIC_DATA] [GEOGRAPHIC_DATA] [GEOGRAPHIC_DATA] [GEOGRA…" at bounding box center [484, 336] width 137 height 33
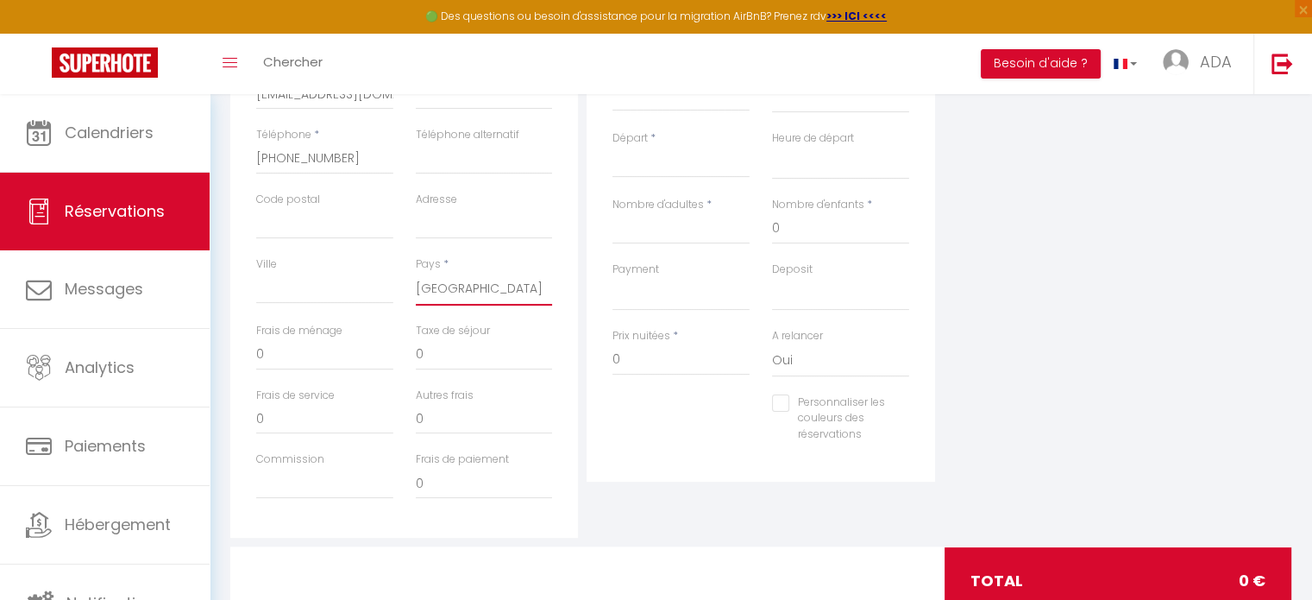
scroll to position [406, 0]
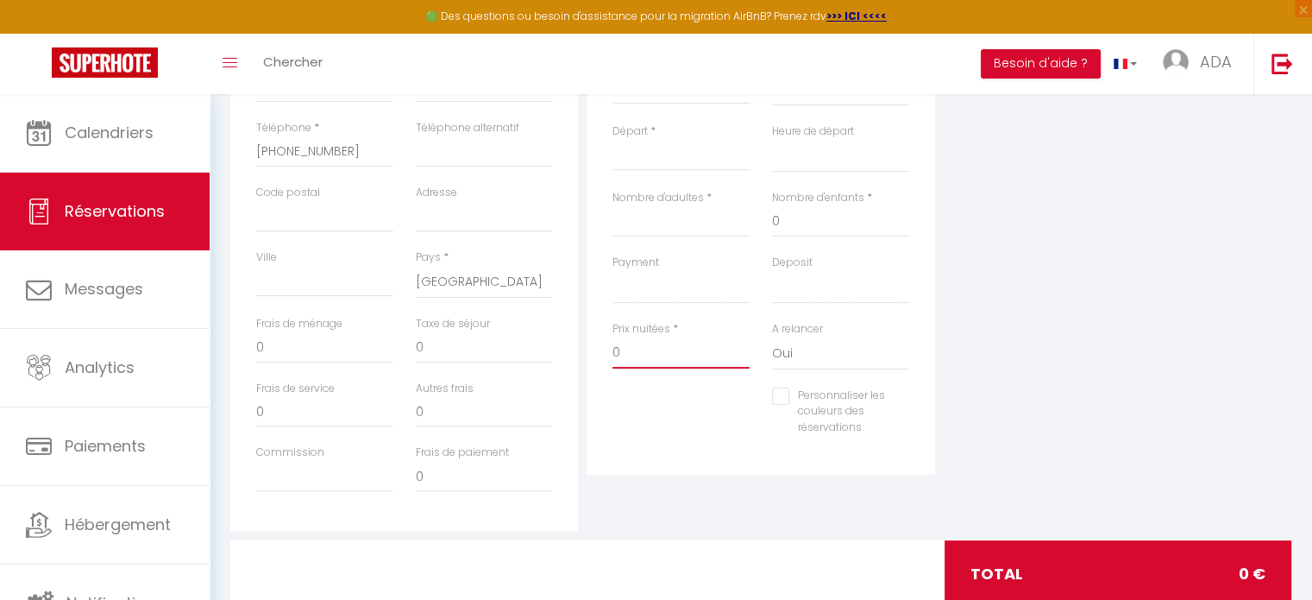
click at [635, 352] on input "0" at bounding box center [681, 352] width 137 height 31
click at [1054, 320] on div "Plateformes Source Direct [DOMAIN_NAME] [DOMAIN_NAME] Chalet montagne Expedia G…" at bounding box center [1118, 222] width 356 height 617
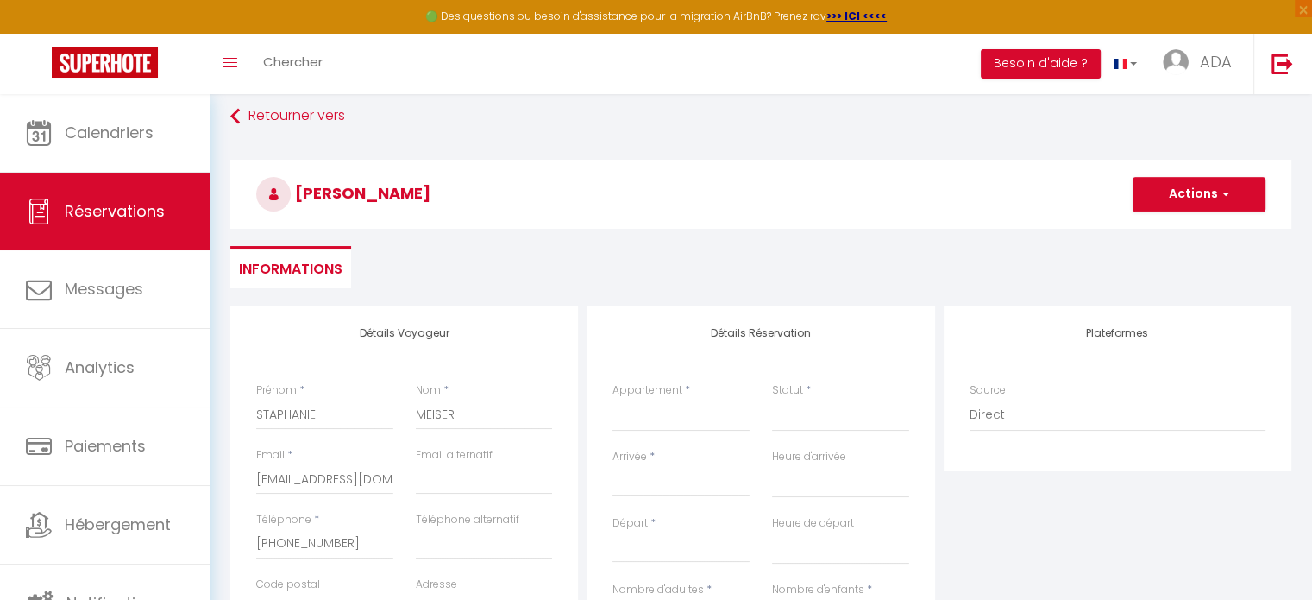
scroll to position [12, 0]
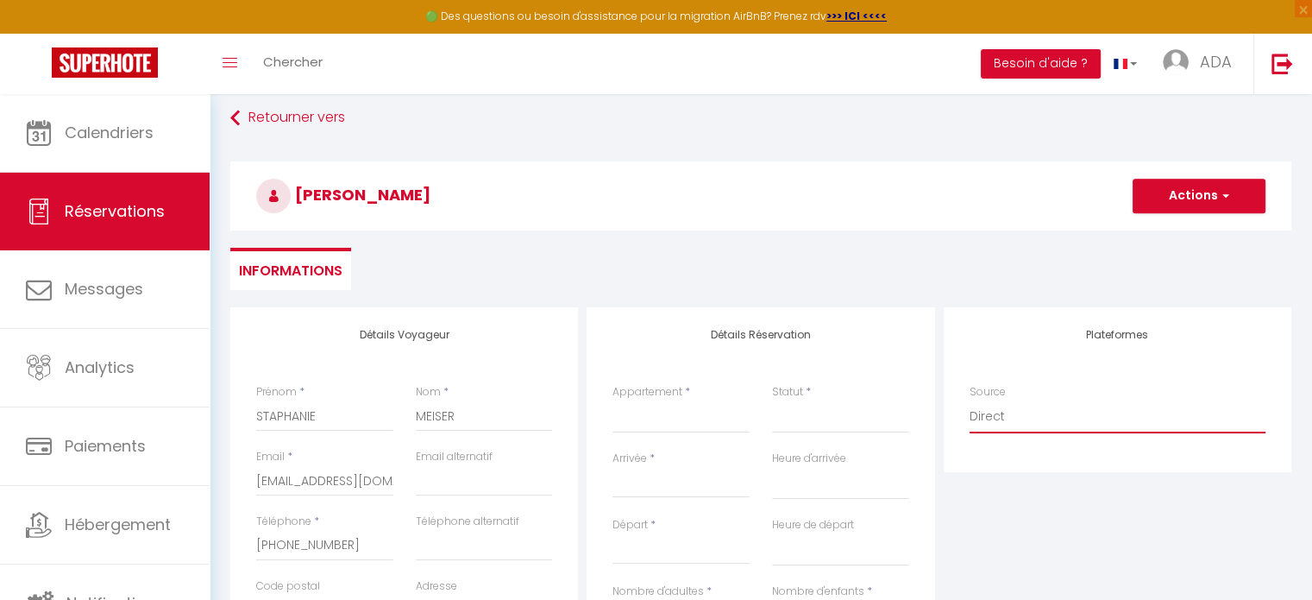
click at [1015, 418] on select "Direct [DOMAIN_NAME] [DOMAIN_NAME] Chalet montagne Expedia Gite de [GEOGRAPHIC_…" at bounding box center [1118, 416] width 296 height 33
click at [970, 400] on select "Direct [DOMAIN_NAME] [DOMAIN_NAME] Chalet montagne Expedia Gite de [GEOGRAPHIC_…" at bounding box center [1118, 416] width 296 height 33
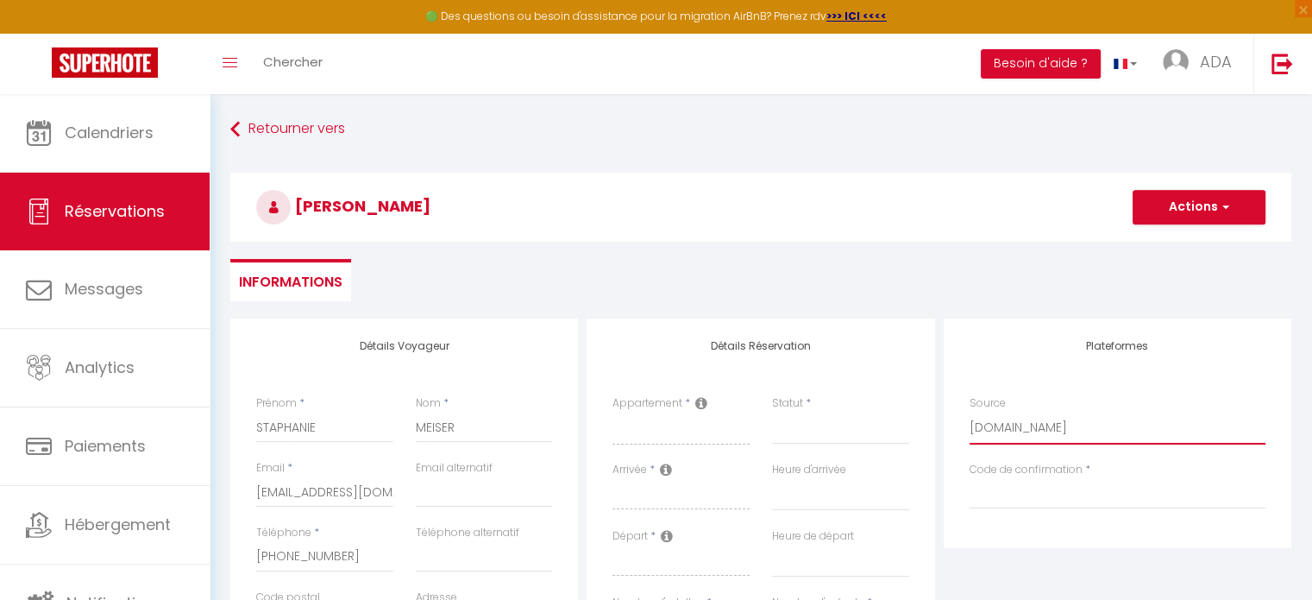
scroll to position [0, 0]
click at [1165, 208] on button "Actions" at bounding box center [1199, 208] width 133 height 35
click at [887, 172] on div "[PERSON_NAME] Actions Enregistrer Actions Enregistrer [PERSON_NAME] et éditer E…" at bounding box center [761, 205] width 1084 height 92
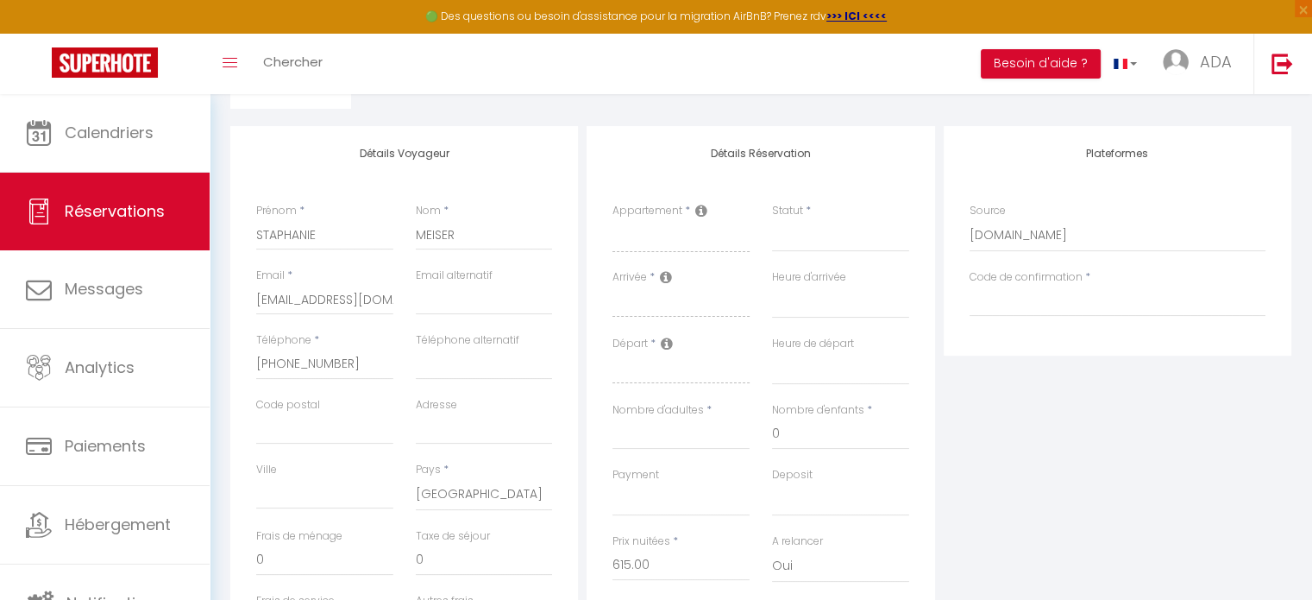
scroll to position [193, 0]
click at [1023, 407] on div "Plateformes Source Direct [DOMAIN_NAME] [DOMAIN_NAME] Chalet montagne Expedia G…" at bounding box center [1118, 434] width 356 height 617
click at [668, 275] on icon at bounding box center [666, 277] width 12 height 14
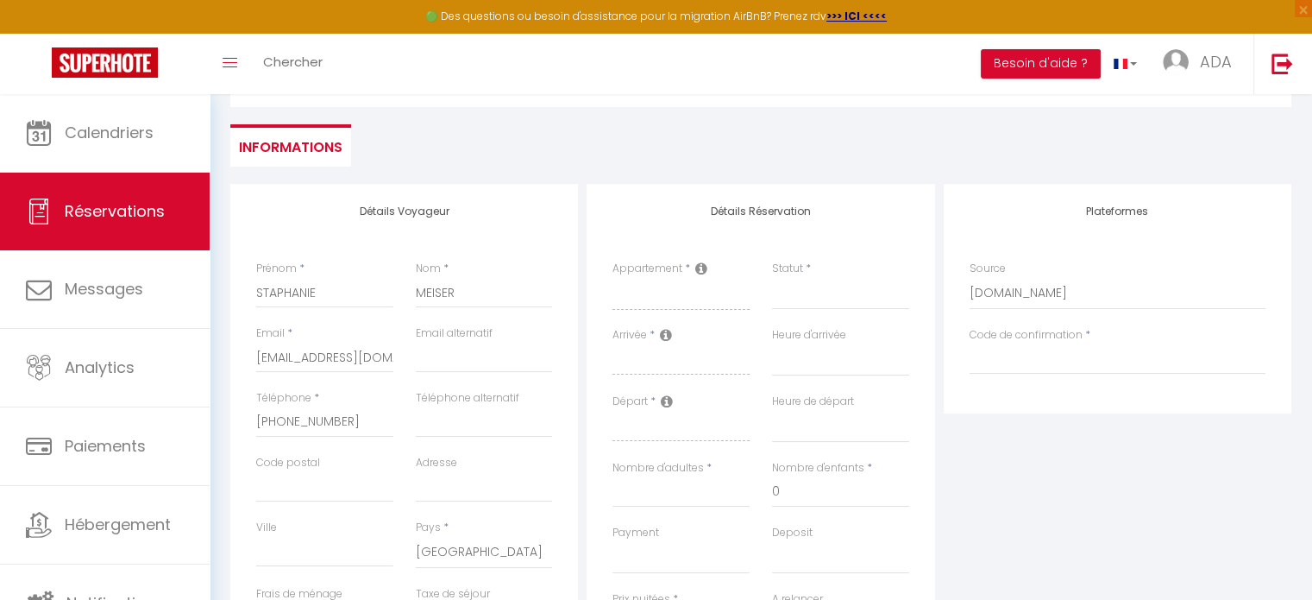
scroll to position [135, 0]
click at [666, 336] on icon at bounding box center [666, 336] width 12 height 14
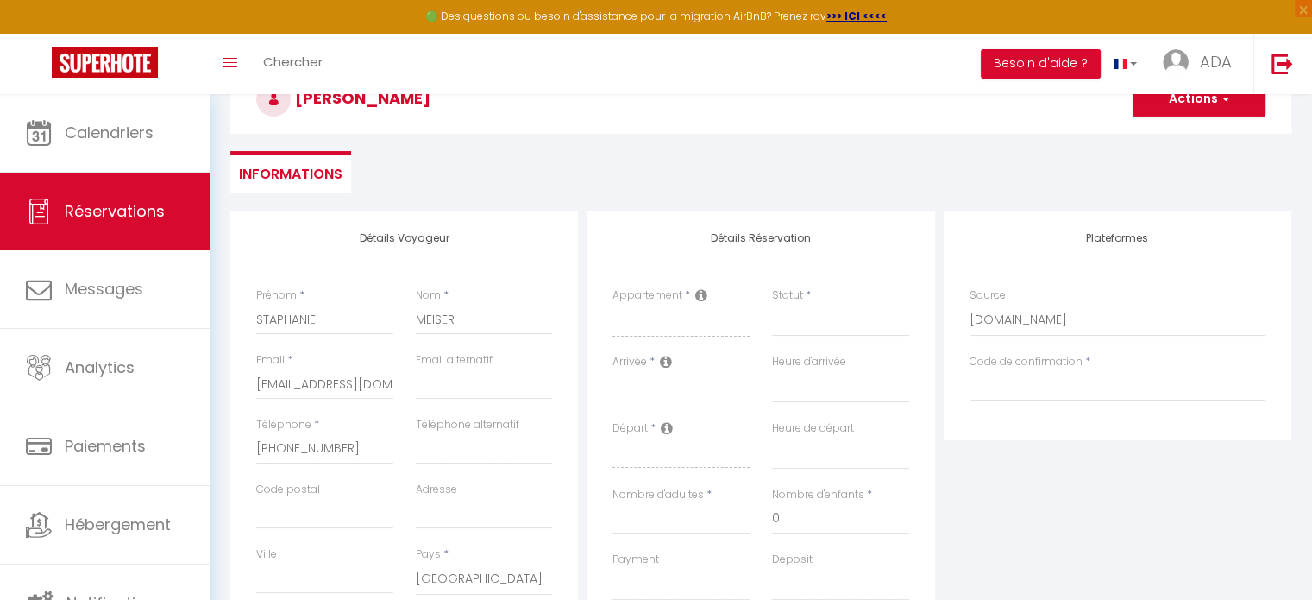
scroll to position [176, 0]
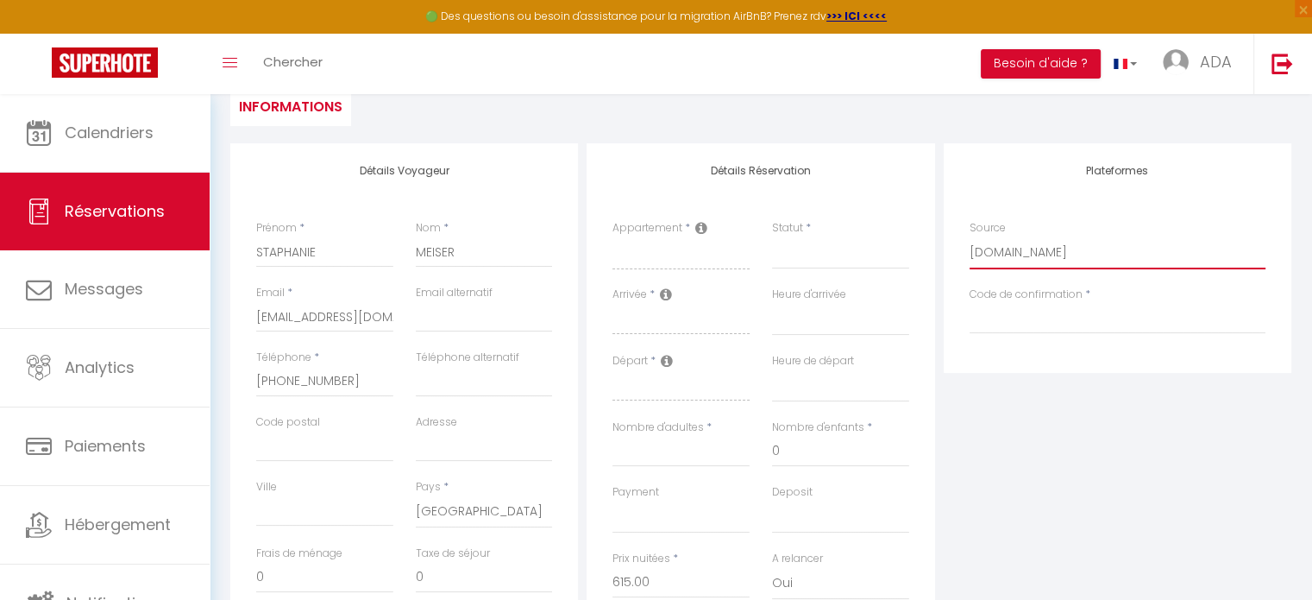
click at [1051, 252] on select "Direct [DOMAIN_NAME] [DOMAIN_NAME] Chalet montagne Expedia Gite de [GEOGRAPHIC_…" at bounding box center [1118, 252] width 296 height 33
click at [970, 236] on select "Direct [DOMAIN_NAME] [DOMAIN_NAME] Chalet montagne Expedia Gite de [GEOGRAPHIC_…" at bounding box center [1118, 252] width 296 height 33
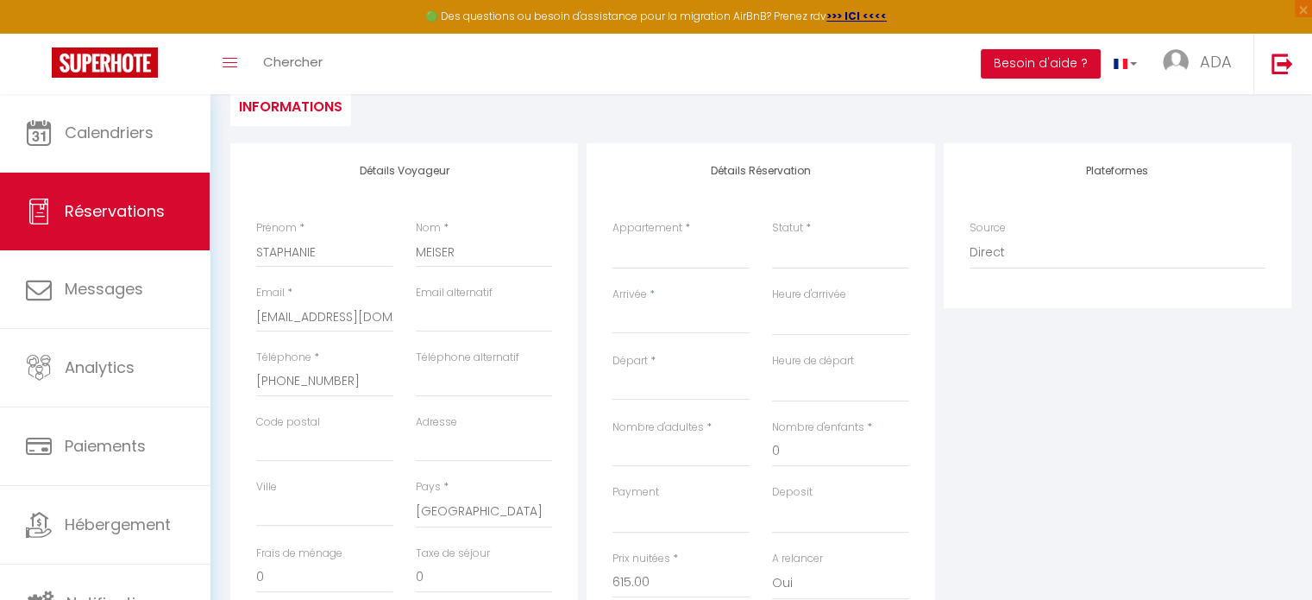
click at [641, 318] on input "Arrivée" at bounding box center [681, 320] width 137 height 22
click at [810, 455] on span "10" at bounding box center [815, 453] width 37 height 35
click at [679, 381] on input "[DATE]" at bounding box center [681, 386] width 137 height 22
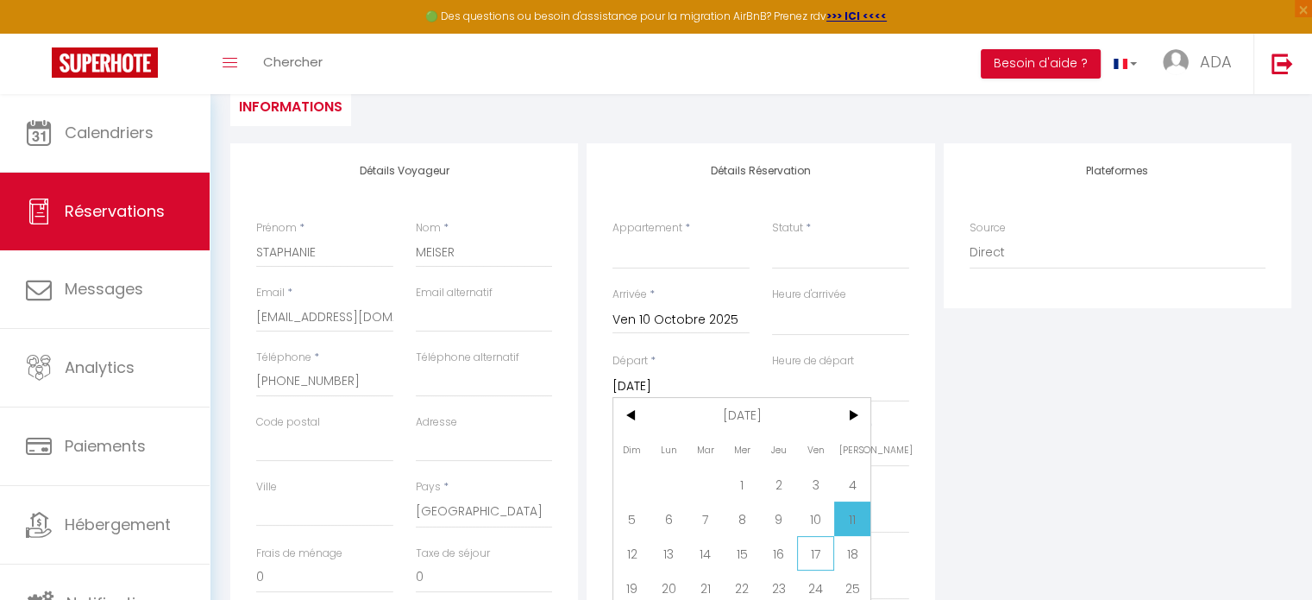
click at [808, 557] on span "17" at bounding box center [815, 553] width 37 height 35
click at [1111, 465] on div "Plateformes Source Direct [DOMAIN_NAME] [DOMAIN_NAME] Chalet montagne Expedia G…" at bounding box center [1118, 451] width 356 height 617
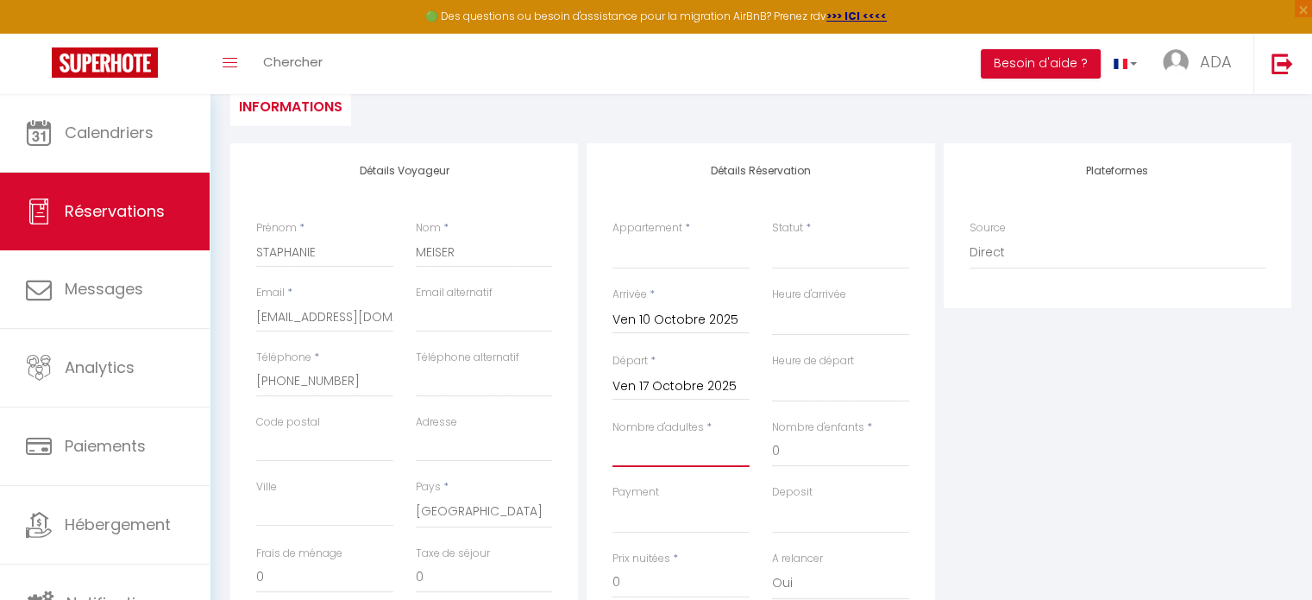
click at [718, 451] on input "Nombre d'adultes" at bounding box center [681, 451] width 137 height 31
click at [1065, 428] on div "Plateformes Source Direct [DOMAIN_NAME] [DOMAIN_NAME] Chalet montagne Expedia G…" at bounding box center [1118, 451] width 356 height 617
click at [848, 323] on select "00:00 00:30 01:00 01:30 02:00 02:30 03:00 03:30 04:00 04:30 05:00 05:30 06:00 0…" at bounding box center [840, 319] width 137 height 33
click at [772, 303] on select "00:00 00:30 01:00 01:30 02:00 02:30 03:00 03:30 04:00 04:30 05:00 05:30 06:00 0…" at bounding box center [840, 319] width 137 height 33
click at [802, 393] on select "00:00 00:30 01:00 01:30 02:00 02:30 03:00 03:30 04:00 04:30 05:00 05:30 06:00 0…" at bounding box center [840, 385] width 137 height 33
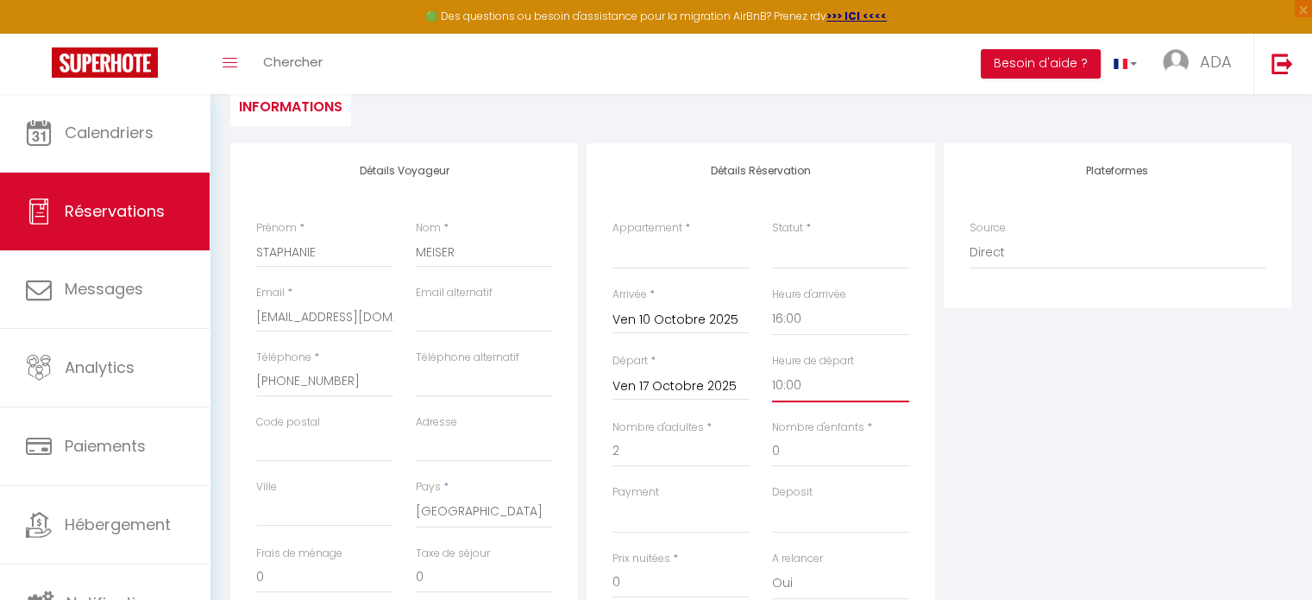
click at [772, 369] on select "00:00 00:30 01:00 01:30 02:00 02:30 03:00 03:30 04:00 04:30 05:00 05:30 06:00 0…" at bounding box center [840, 385] width 137 height 33
click at [1110, 510] on div "Plateformes Source Direct [DOMAIN_NAME] [DOMAIN_NAME] Chalet montagne Expedia G…" at bounding box center [1118, 451] width 356 height 617
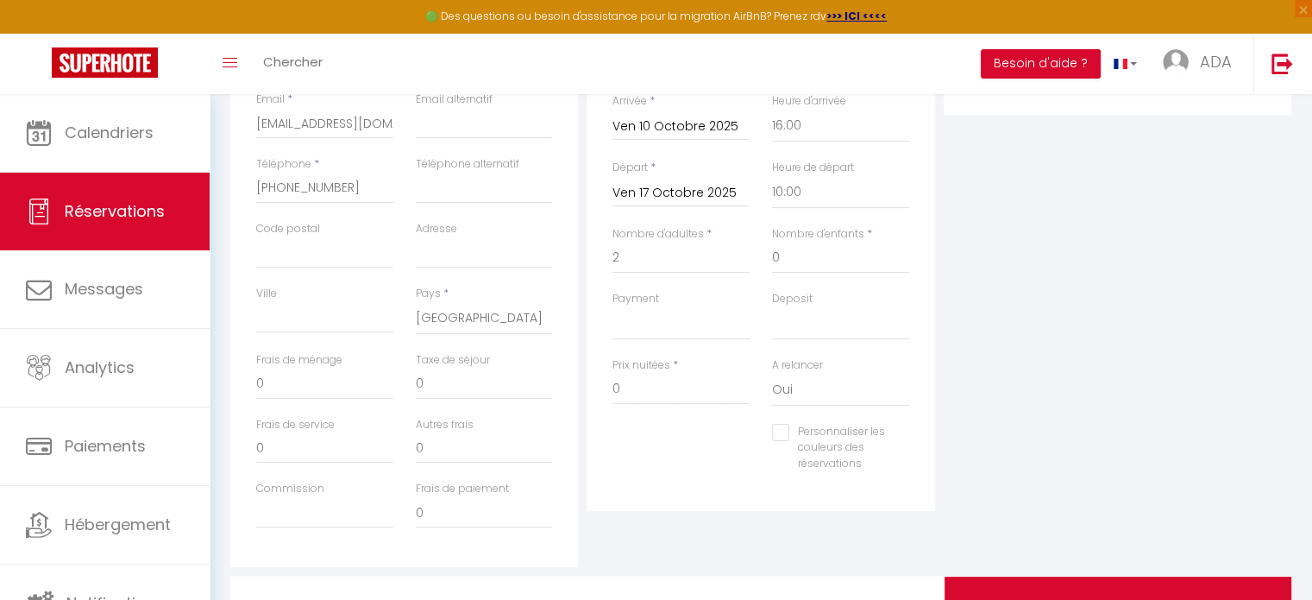
scroll to position [456, 0]
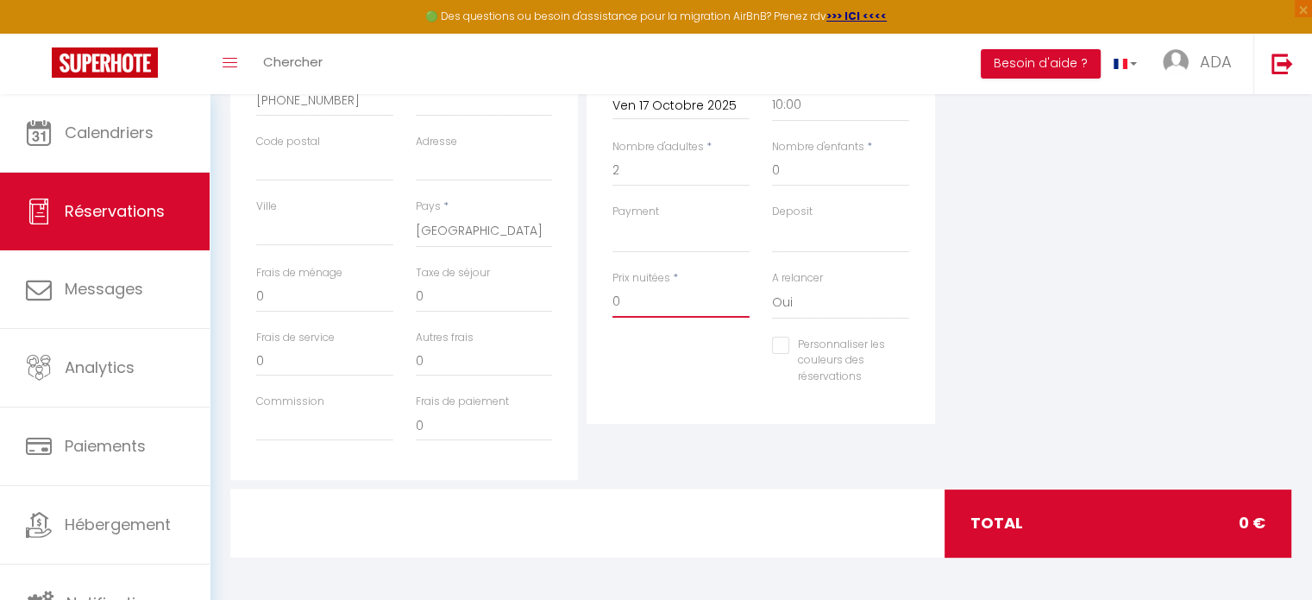
click at [668, 310] on input "0" at bounding box center [681, 301] width 137 height 31
click at [1080, 363] on div "Plateformes Source Direct [DOMAIN_NAME] [DOMAIN_NAME] Chalet montagne Expedia G…" at bounding box center [1118, 171] width 356 height 617
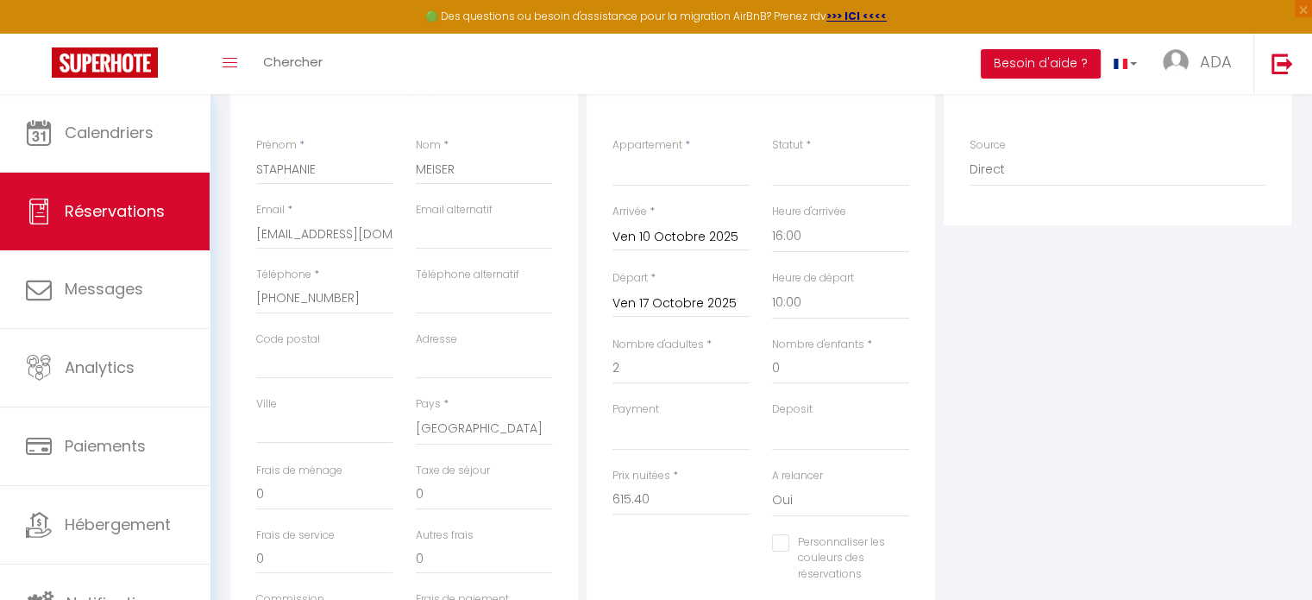
scroll to position [0, 0]
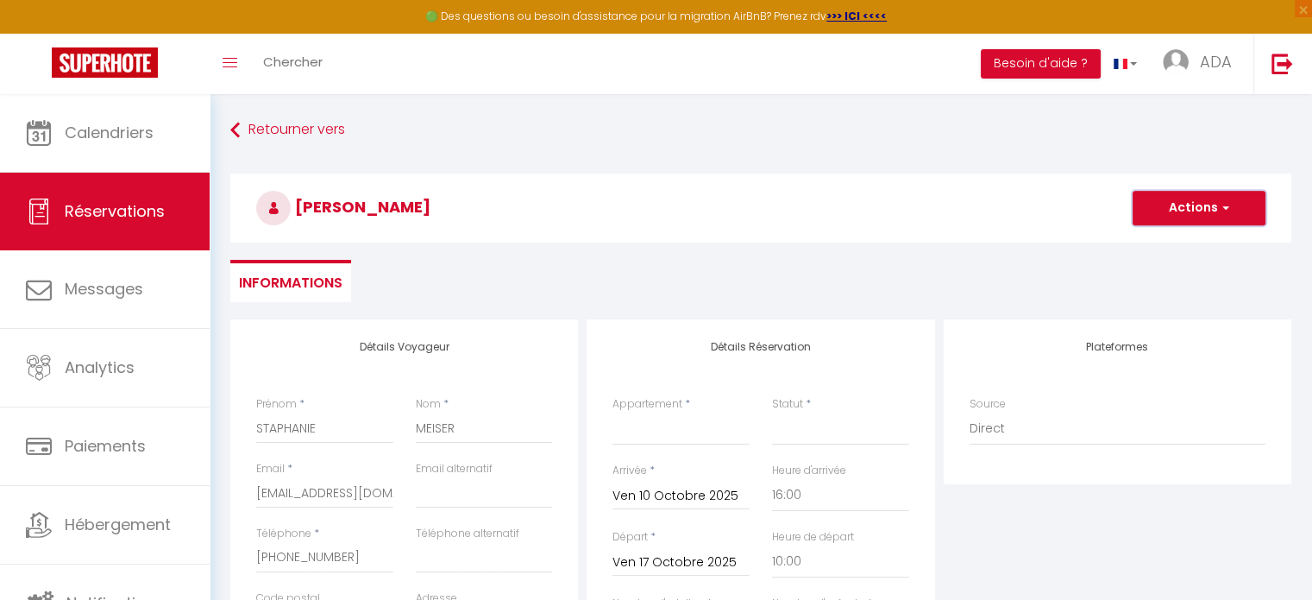
click at [1167, 211] on button "Actions" at bounding box center [1199, 208] width 133 height 35
click at [1161, 241] on link "Enregistrer" at bounding box center [1182, 246] width 136 height 22
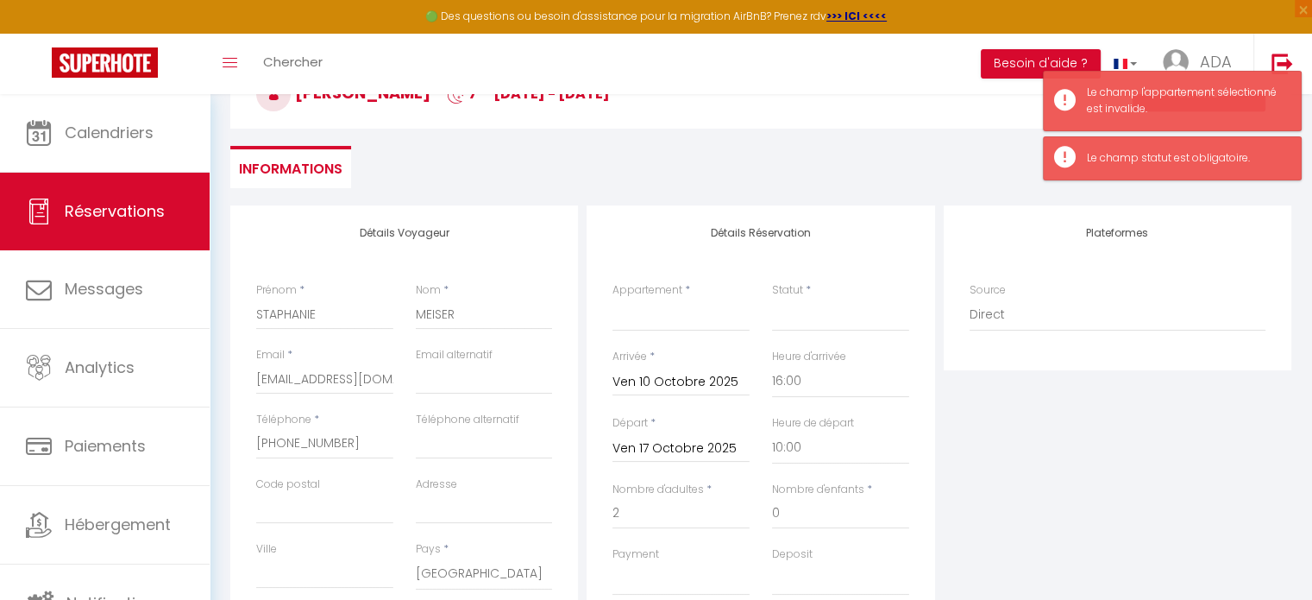
scroll to position [116, 0]
click at [626, 324] on select "[PERSON_NAME] 2 pièces, vieille ville Les Rivages 2P avec terrasse, parking sou…" at bounding box center [681, 313] width 137 height 33
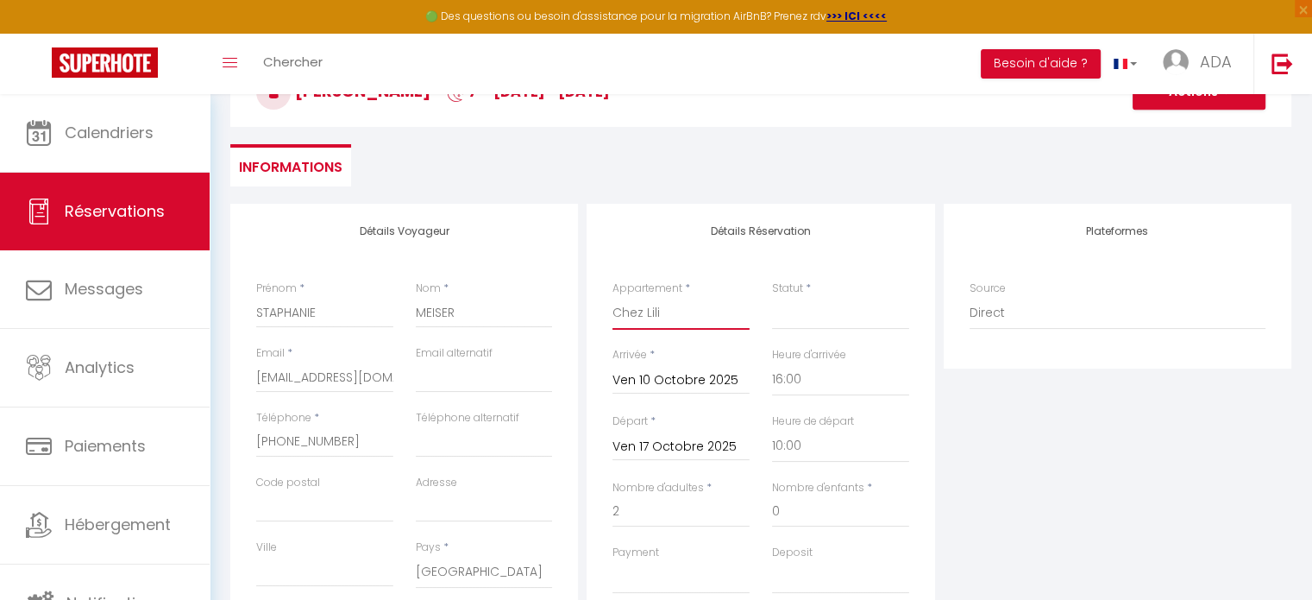
click at [613, 297] on select "[PERSON_NAME] 2 pièces, vieille ville Les Rivages 2P avec terrasse, parking sou…" at bounding box center [681, 313] width 137 height 33
click at [786, 316] on select "Confirmé Non Confirmé [PERSON_NAME] par le voyageur No Show Request" at bounding box center [840, 313] width 137 height 33
click at [772, 297] on select "Confirmé Non Confirmé [PERSON_NAME] par le voyageur No Show Request" at bounding box center [840, 313] width 137 height 33
click at [1125, 426] on div "Plateformes Source Direct [DOMAIN_NAME] [DOMAIN_NAME] Chalet montagne Expedia G…" at bounding box center [1118, 512] width 356 height 617
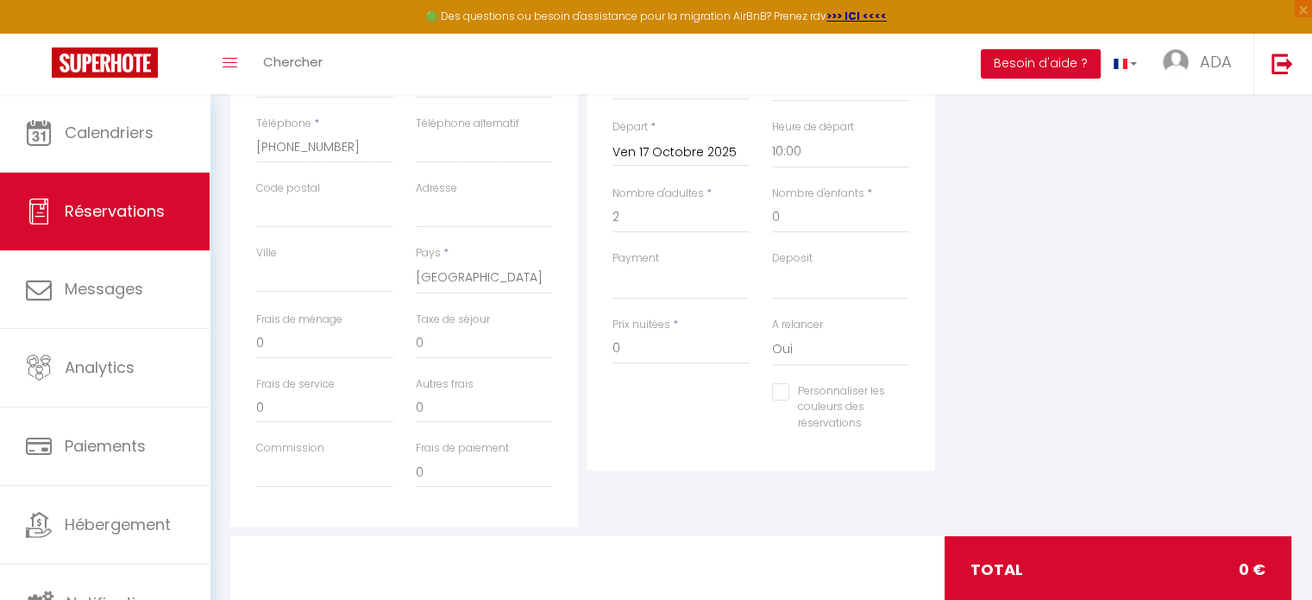
scroll to position [412, 0]
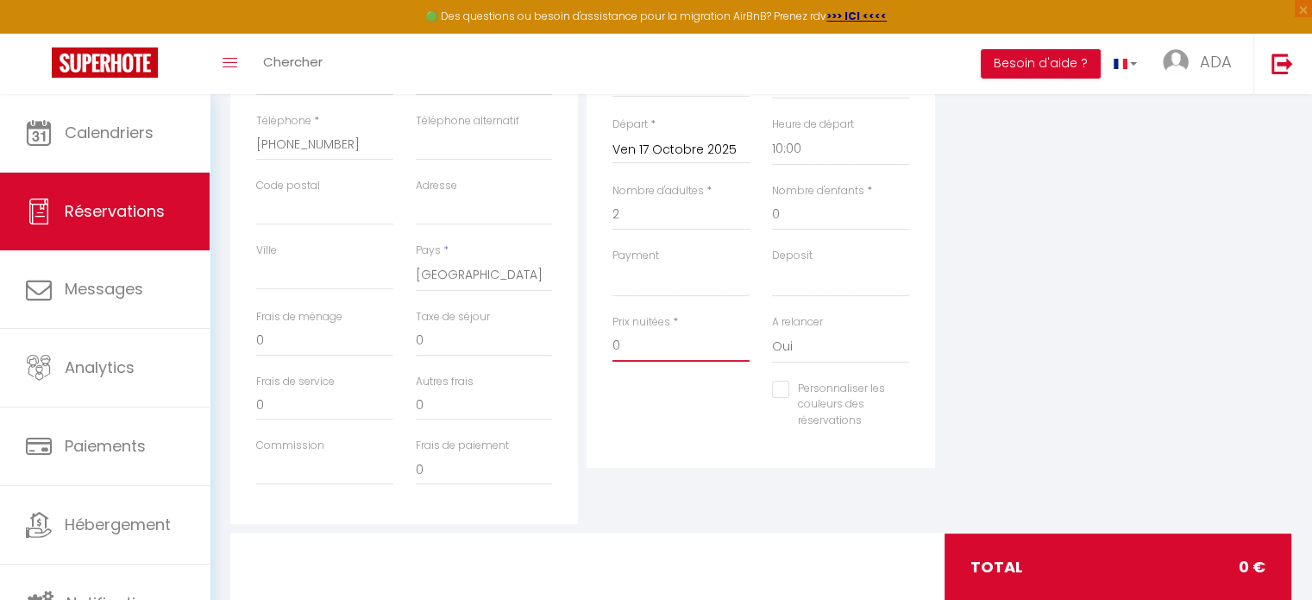
click at [690, 351] on input "0" at bounding box center [681, 345] width 137 height 31
click at [1123, 319] on div "Plateformes Source Direct [DOMAIN_NAME] [DOMAIN_NAME] Chalet montagne Expedia G…" at bounding box center [1118, 215] width 356 height 617
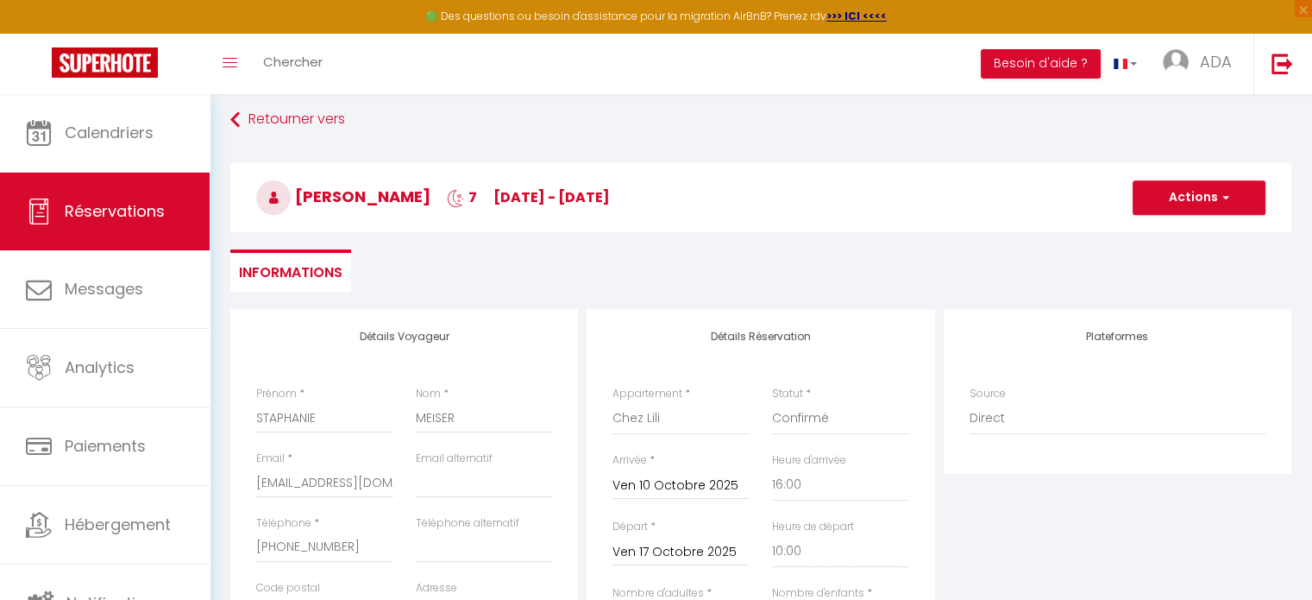
scroll to position [0, 0]
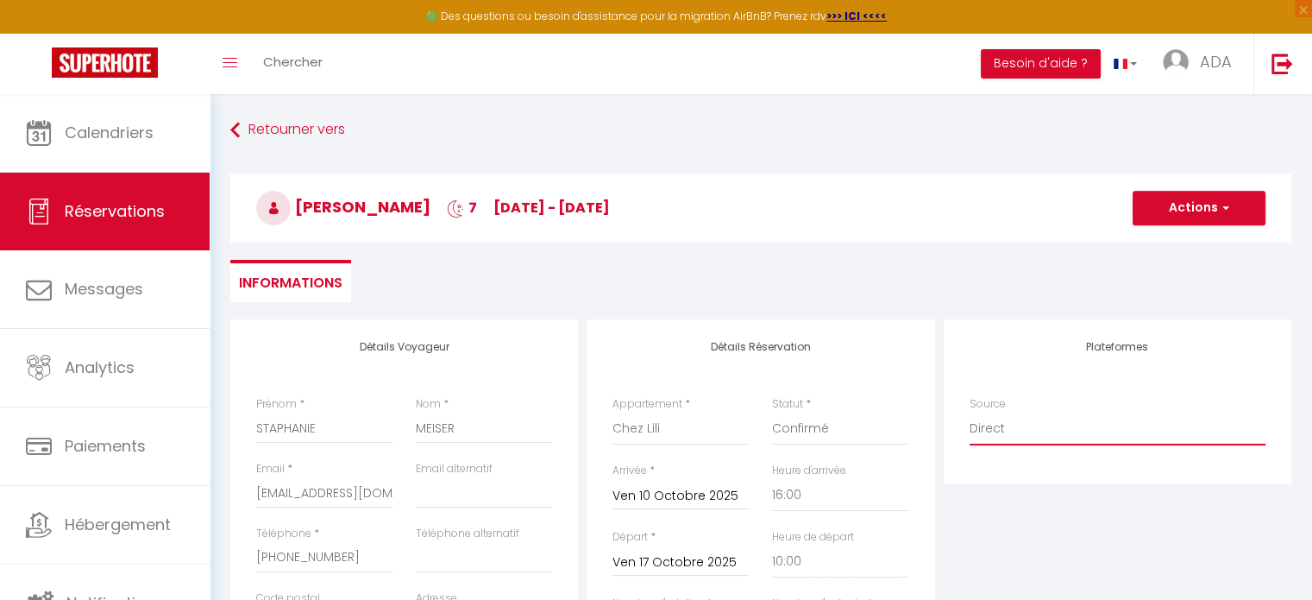
click at [1029, 425] on select "Direct [DOMAIN_NAME] [DOMAIN_NAME] Chalet montagne Expedia Gite de [GEOGRAPHIC_…" at bounding box center [1118, 428] width 296 height 33
click at [970, 412] on select "Direct [DOMAIN_NAME] [DOMAIN_NAME] Chalet montagne Expedia Gite de [GEOGRAPHIC_…" at bounding box center [1118, 428] width 296 height 33
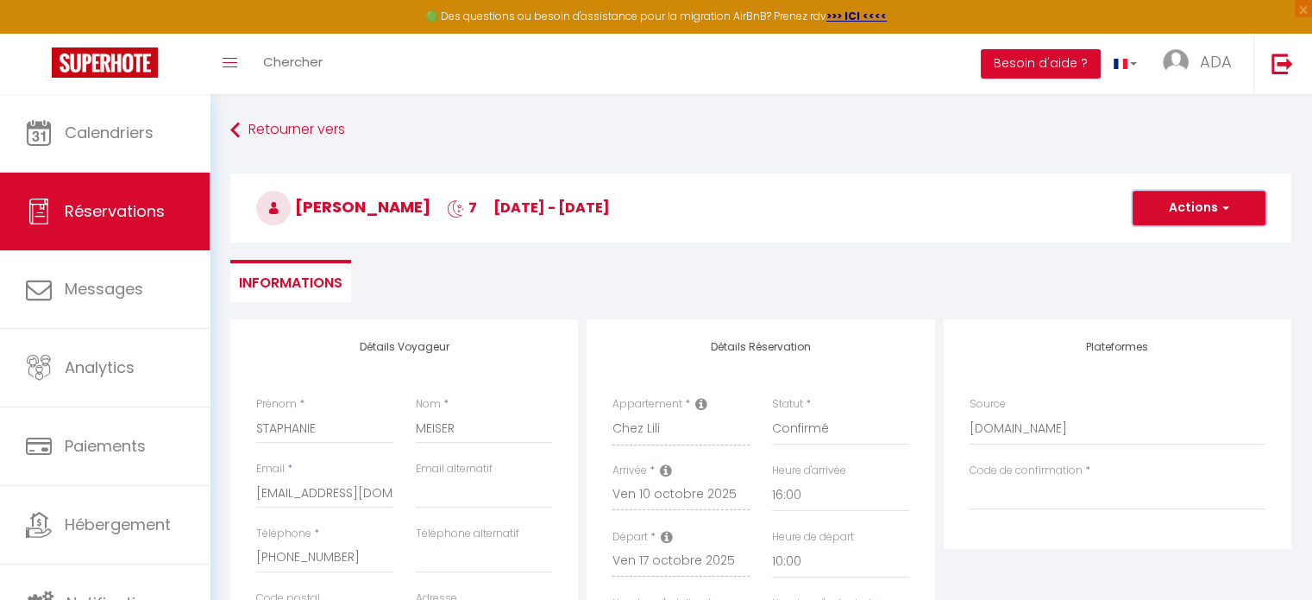
click at [1183, 203] on button "Actions" at bounding box center [1199, 208] width 133 height 35
click at [1154, 242] on link "Enregistrer" at bounding box center [1182, 246] width 136 height 22
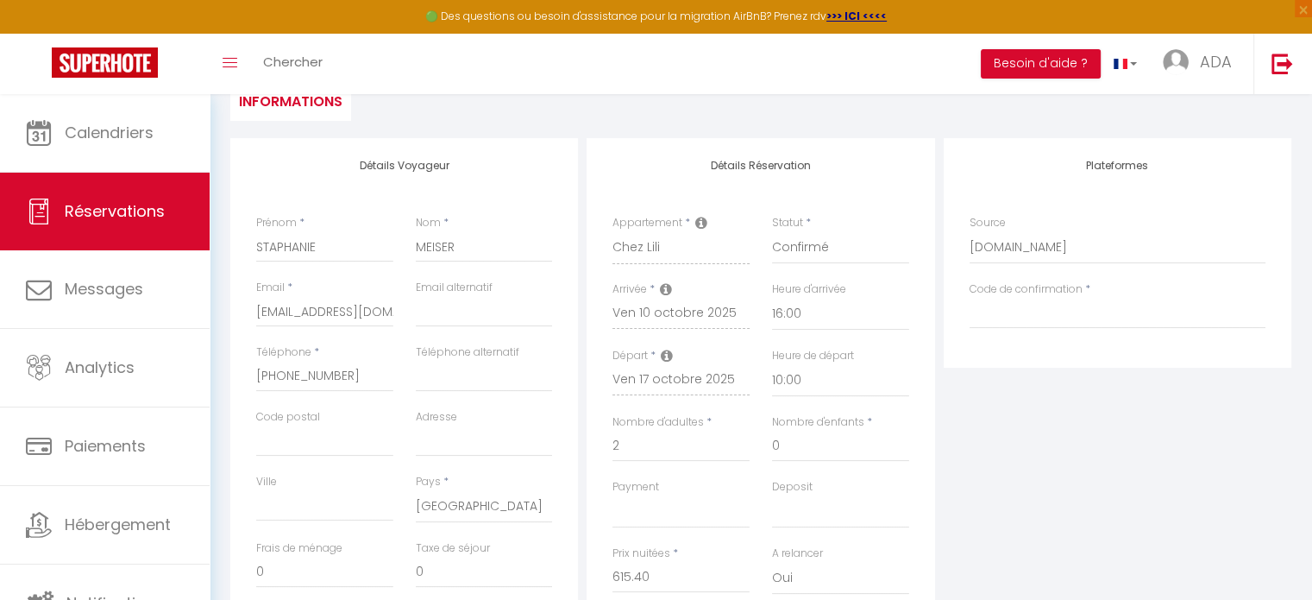
scroll to position [182, 0]
click at [1041, 304] on input "Code de confirmation" at bounding box center [1118, 312] width 296 height 31
click at [1106, 418] on div "Plateformes Source Direct [DOMAIN_NAME] [DOMAIN_NAME] Chalet montagne Expedia G…" at bounding box center [1118, 445] width 356 height 617
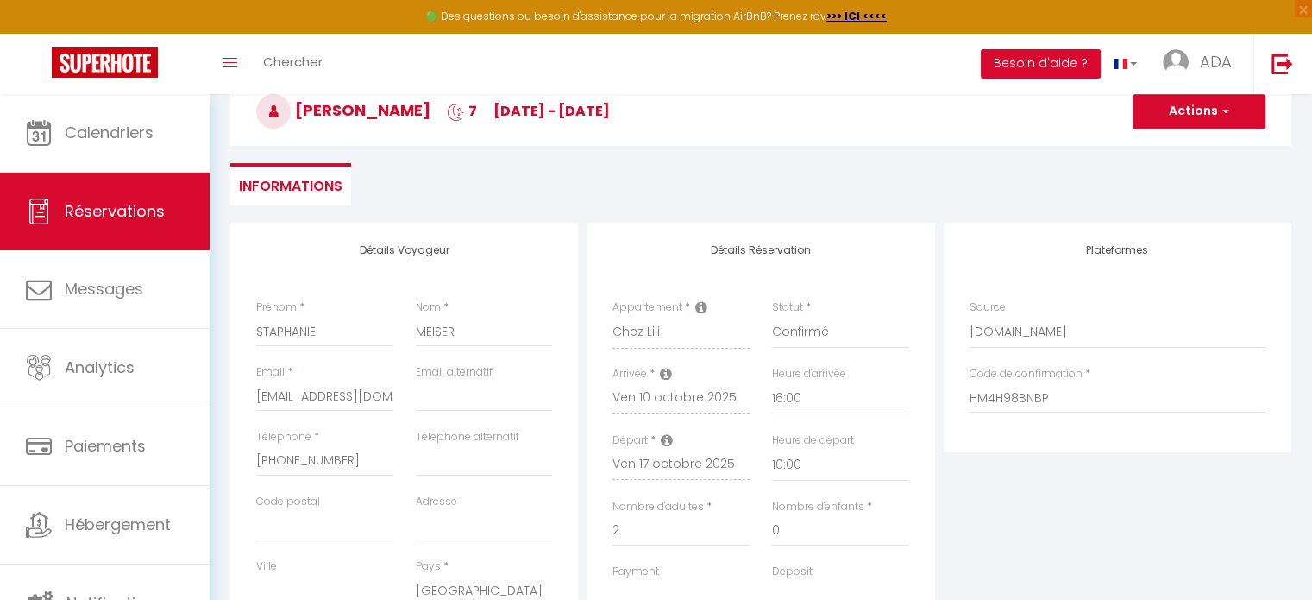
scroll to position [95, 0]
click at [1186, 109] on button "Actions" at bounding box center [1199, 113] width 133 height 35
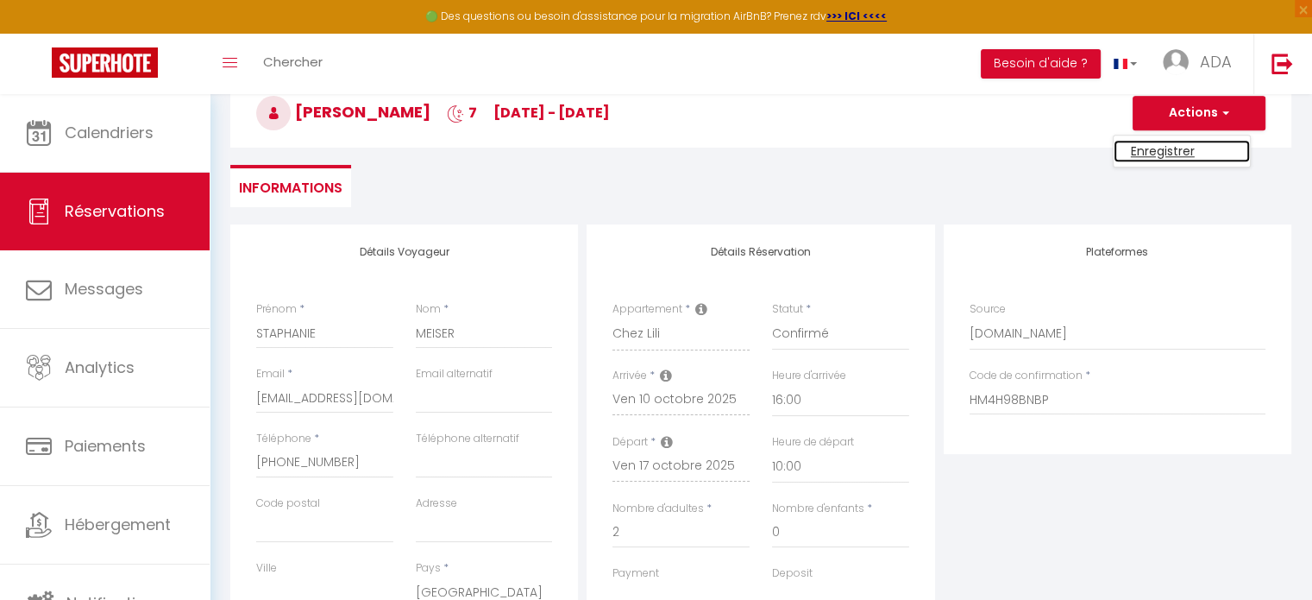
click at [1179, 148] on link "Enregistrer" at bounding box center [1182, 151] width 136 height 22
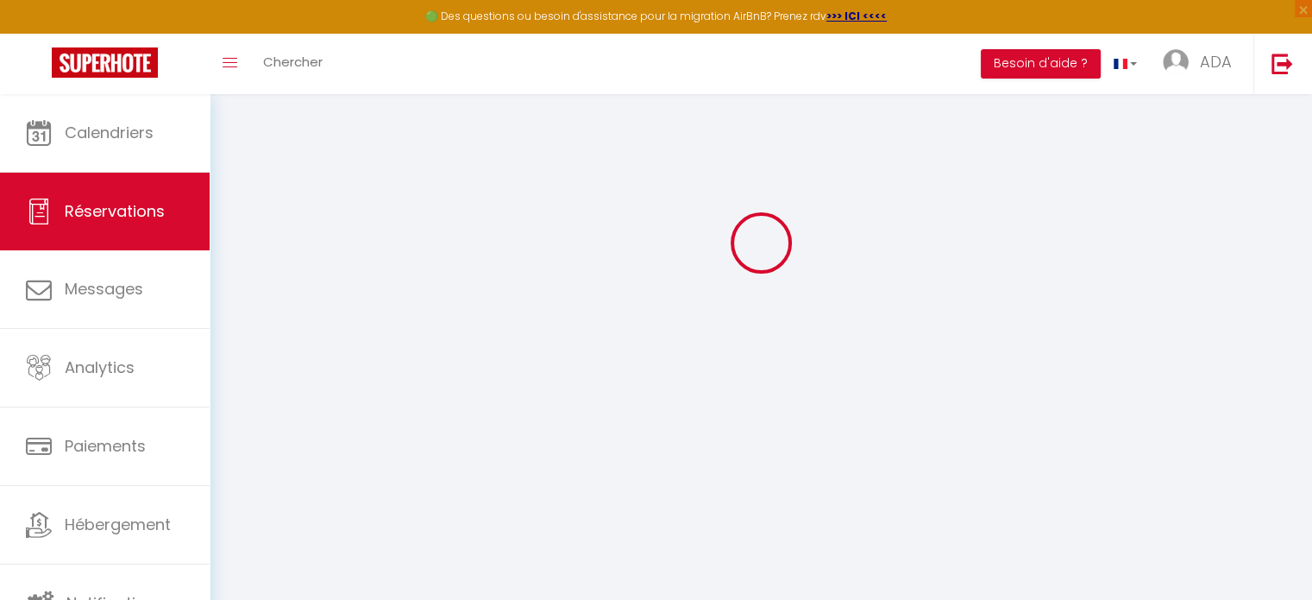
scroll to position [93, 0]
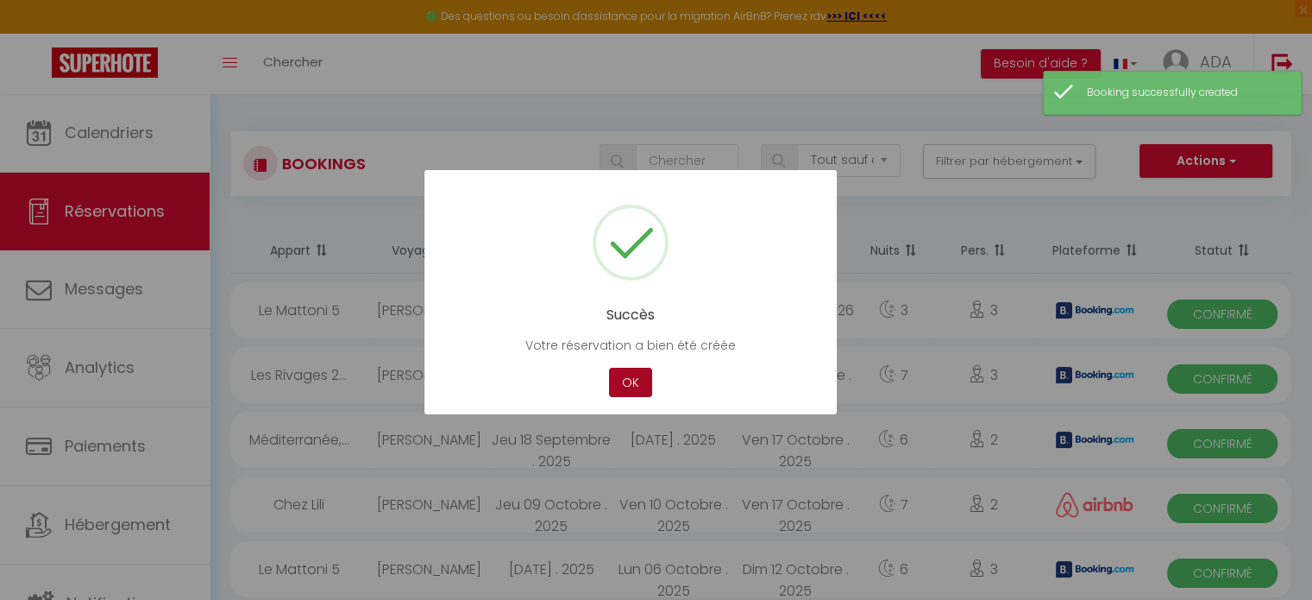
click at [638, 379] on button "OK" at bounding box center [630, 383] width 43 height 30
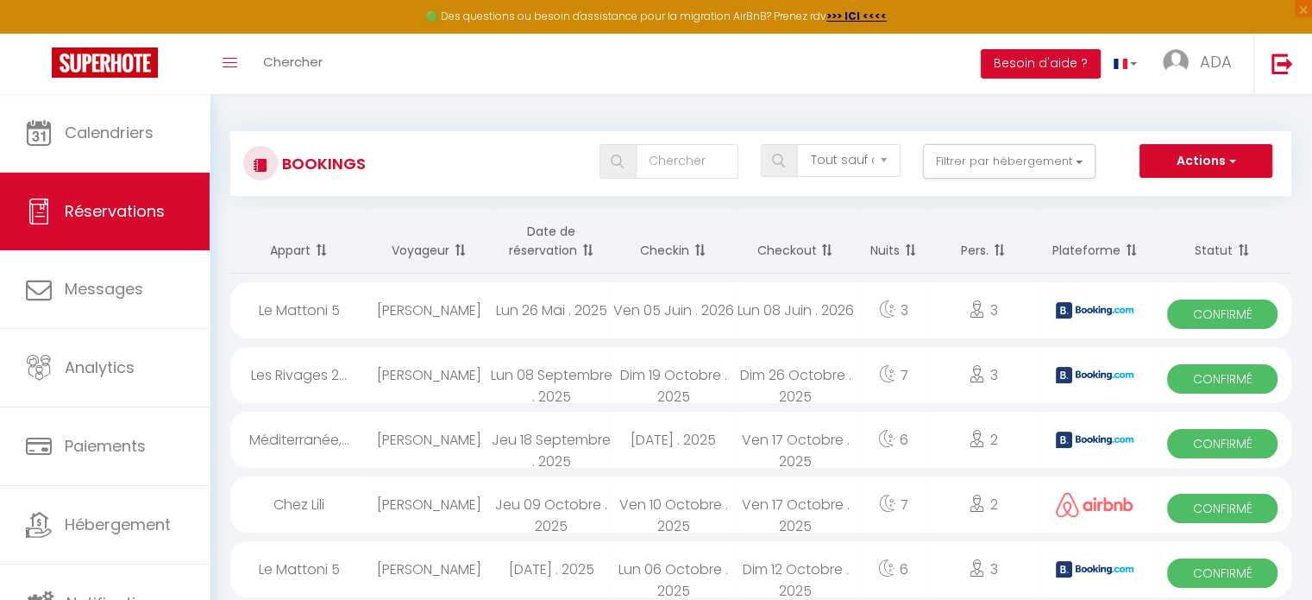
click at [680, 270] on th "Checkin" at bounding box center [674, 241] width 122 height 65
